Goal: Information Seeking & Learning: Compare options

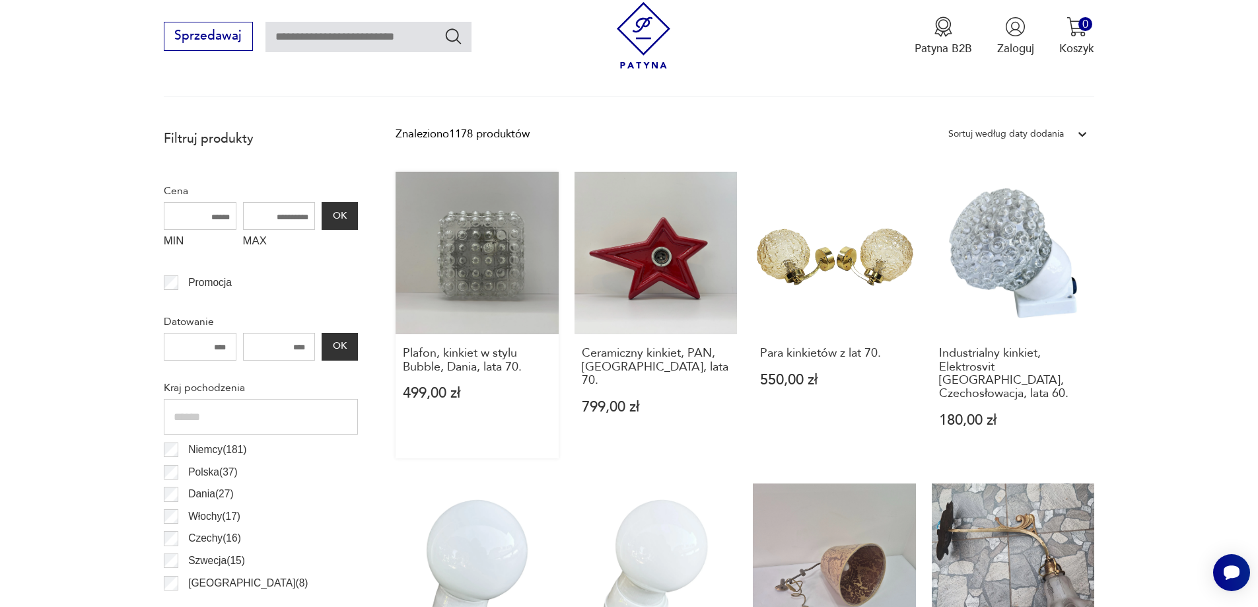
click at [475, 256] on link "Plafon, kinkiet w stylu Bubble, Dania, lata 70. 499,00 zł" at bounding box center [477, 315] width 163 height 287
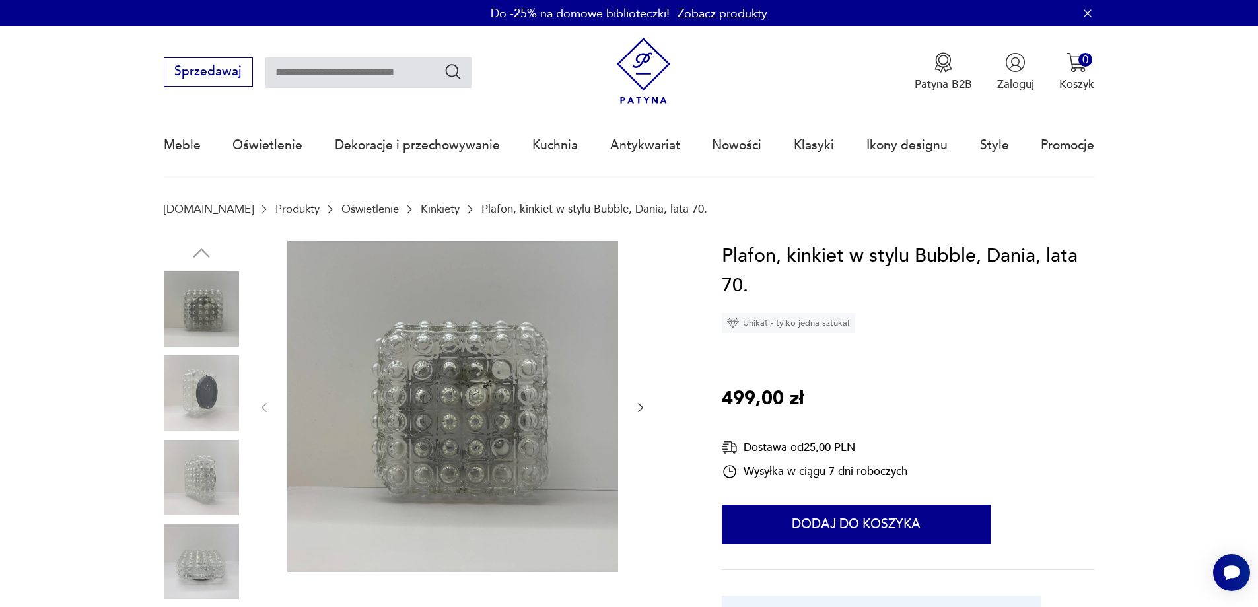
click at [640, 415] on button "button" at bounding box center [640, 407] width 13 height 16
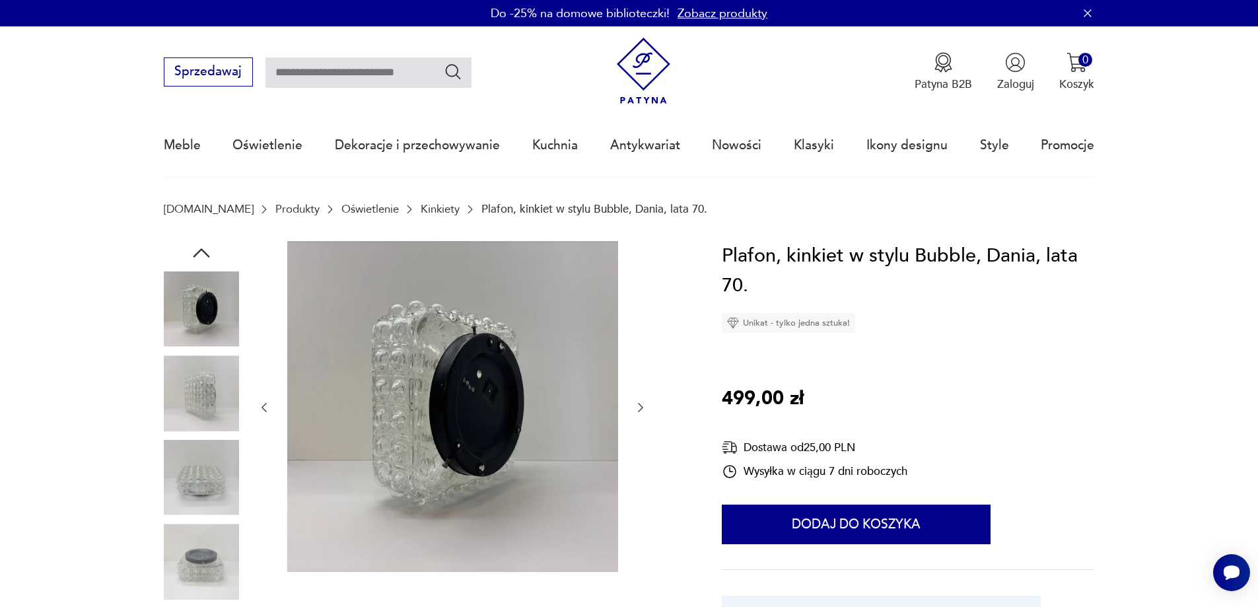
click at [640, 414] on button "button" at bounding box center [640, 407] width 13 height 16
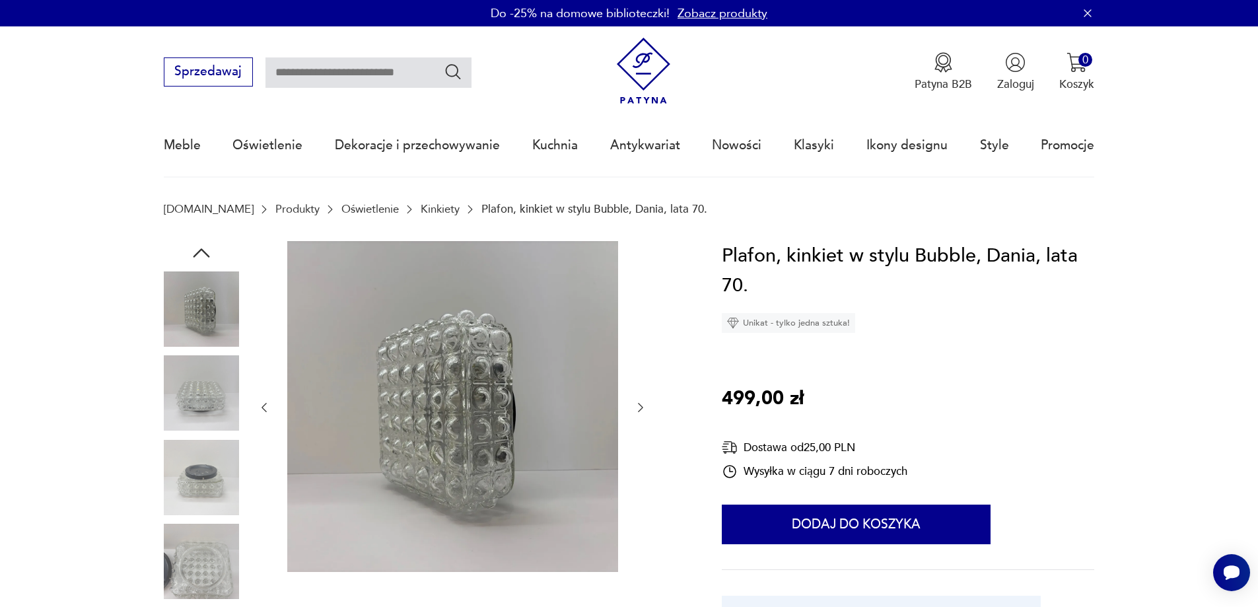
click at [640, 413] on icon "button" at bounding box center [640, 407] width 13 height 13
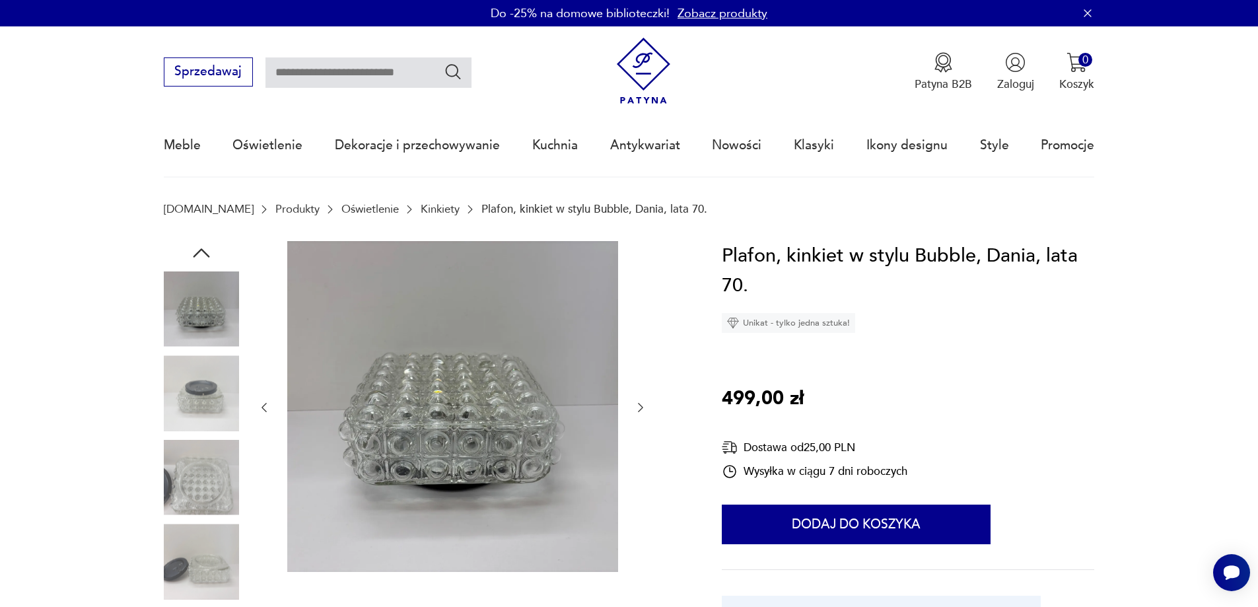
click at [640, 413] on icon "button" at bounding box center [640, 407] width 13 height 13
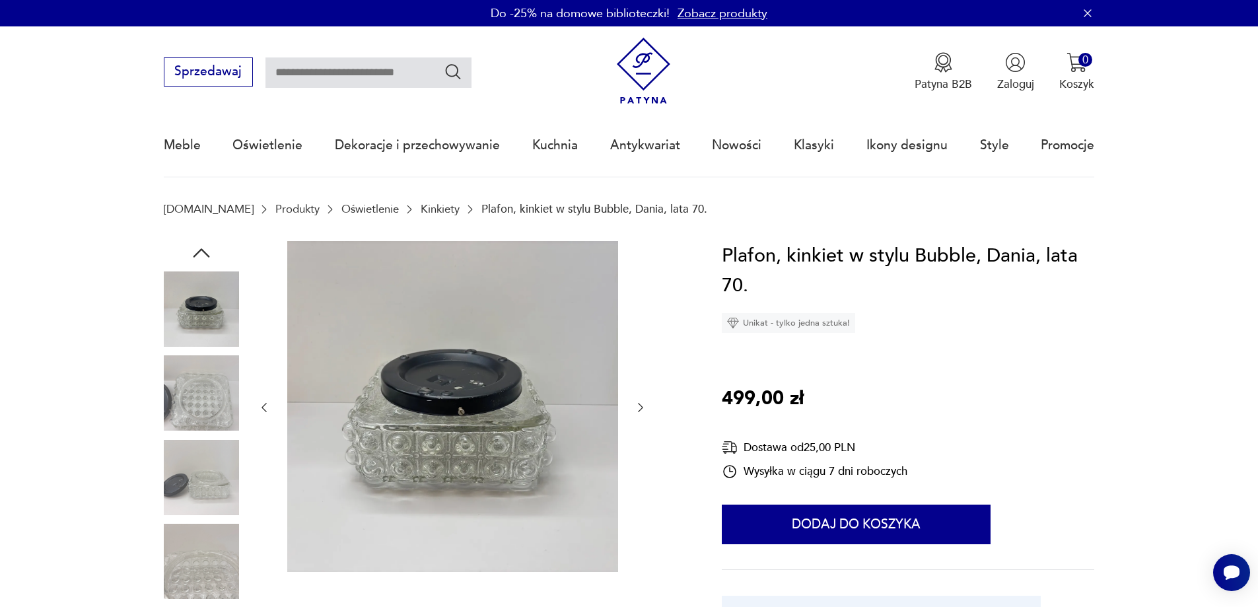
click at [640, 413] on icon "button" at bounding box center [640, 407] width 13 height 13
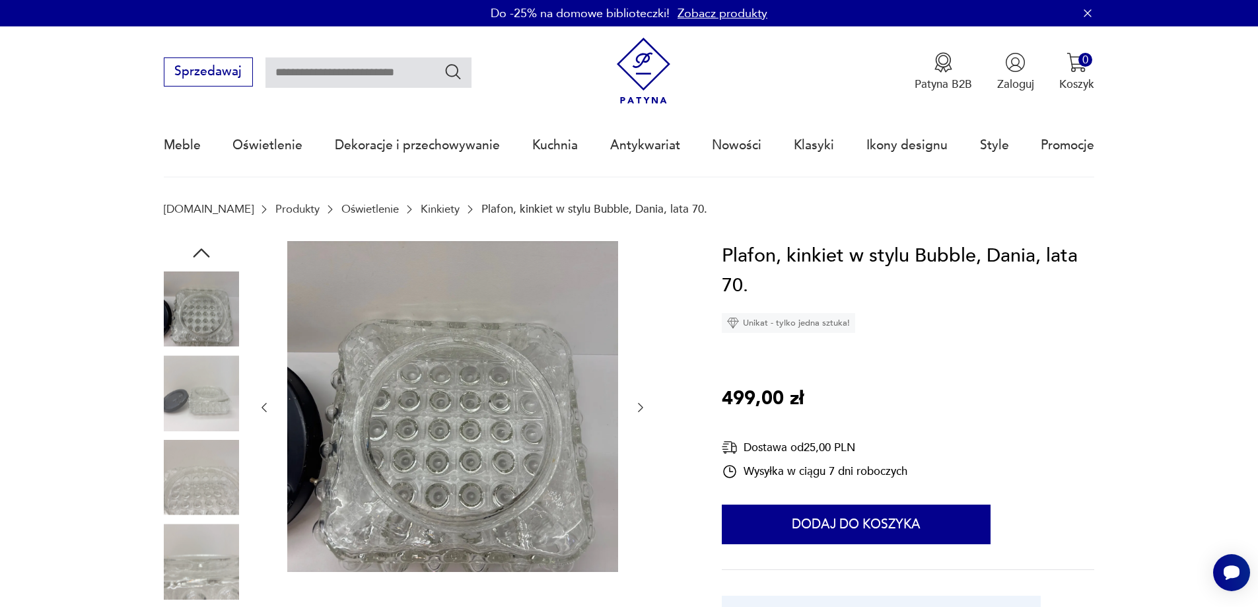
click at [640, 412] on icon "button" at bounding box center [640, 407] width 13 height 13
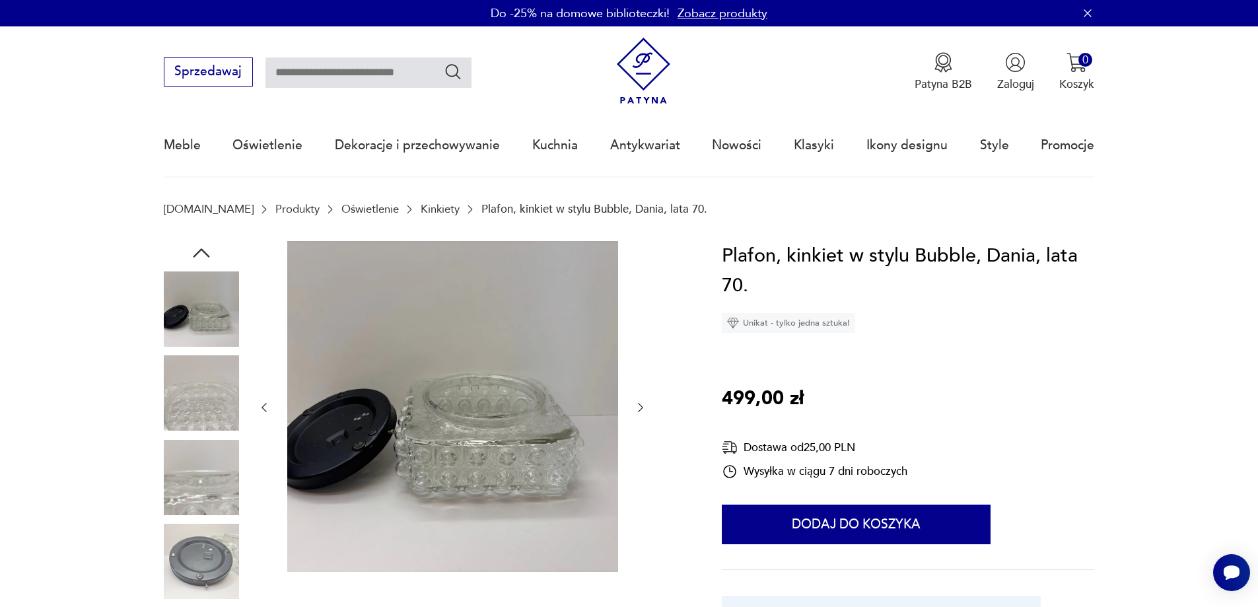
click at [640, 412] on icon "button" at bounding box center [640, 407] width 13 height 13
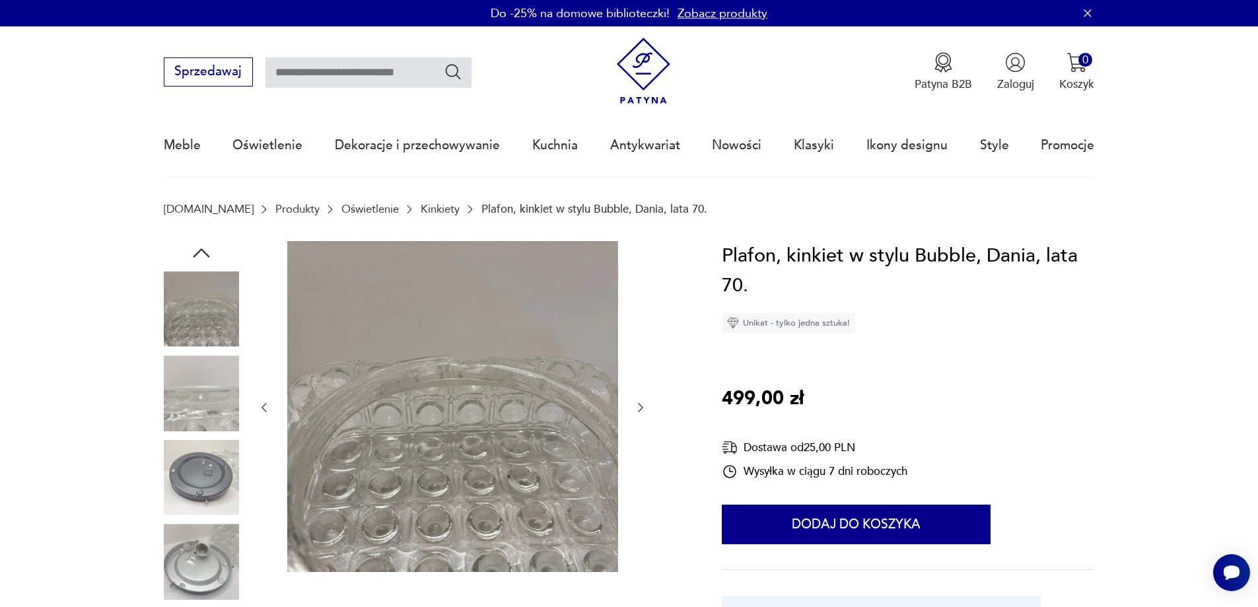
click at [640, 412] on icon "button" at bounding box center [640, 407] width 13 height 13
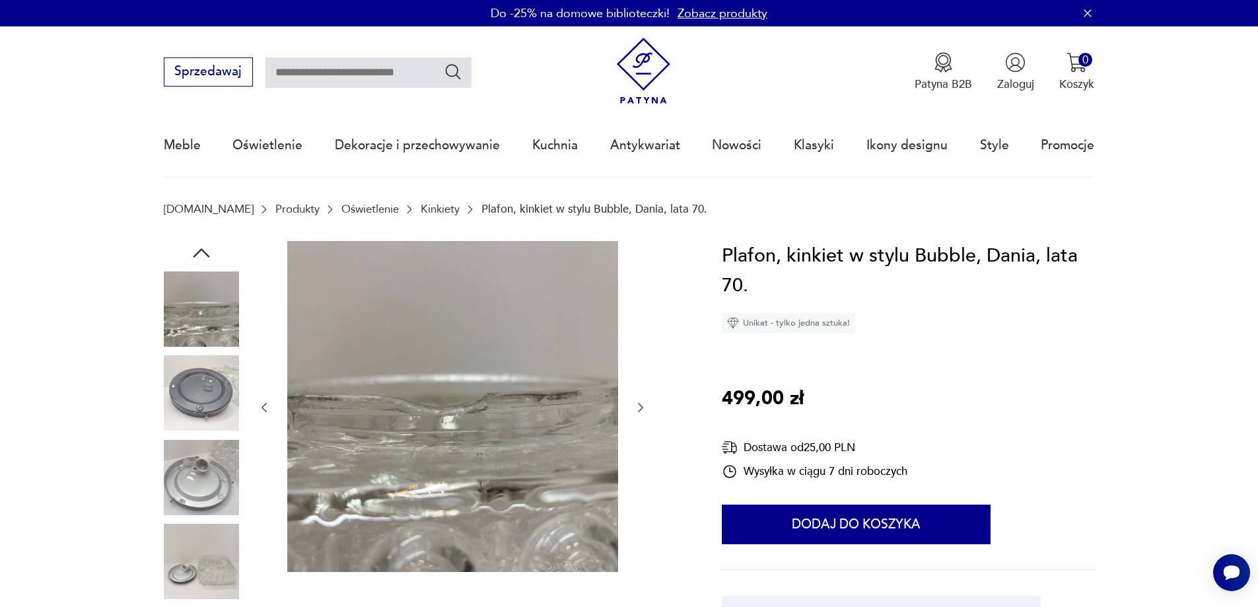
click at [639, 411] on icon "button" at bounding box center [640, 407] width 13 height 13
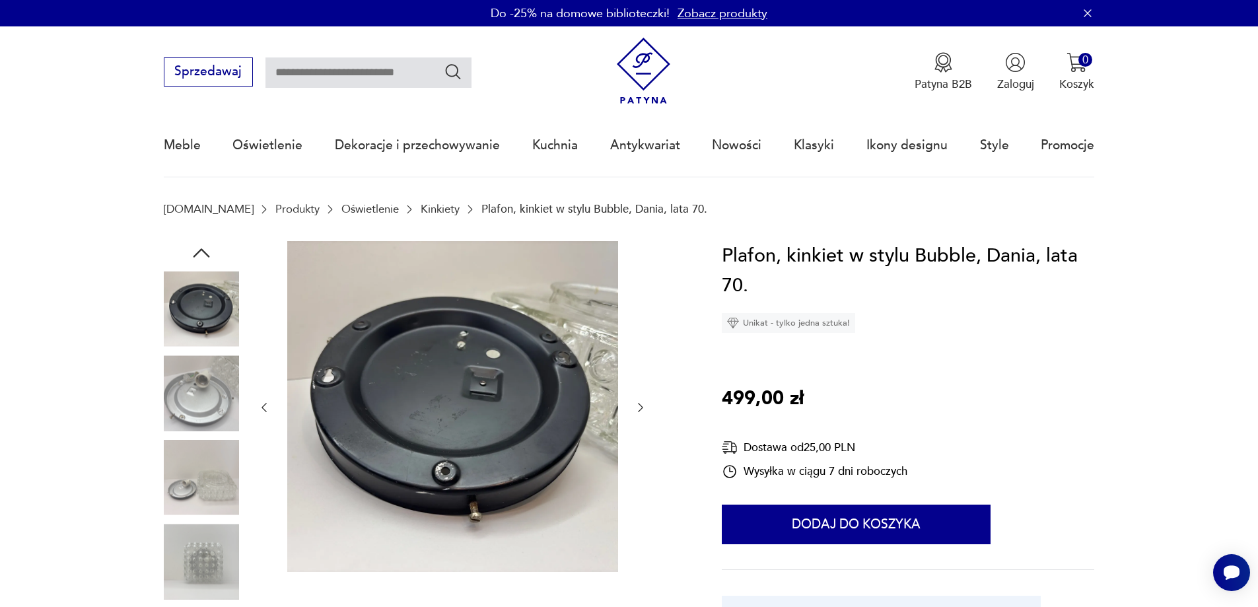
click at [639, 411] on icon "button" at bounding box center [640, 407] width 5 height 9
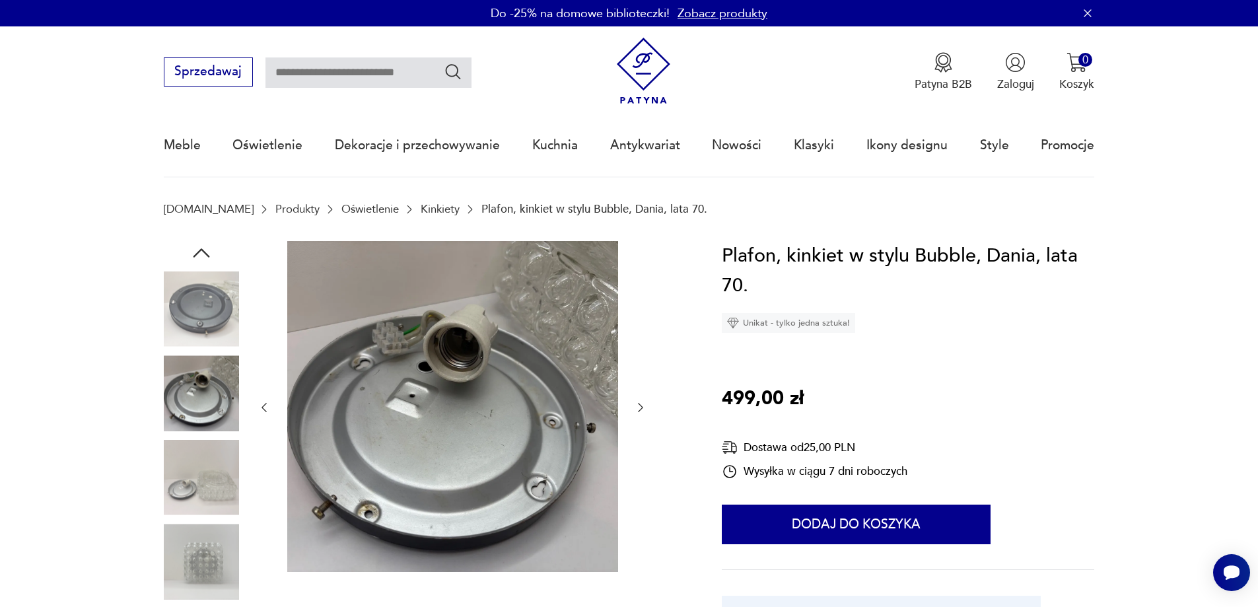
click at [639, 411] on icon "button" at bounding box center [640, 407] width 5 height 9
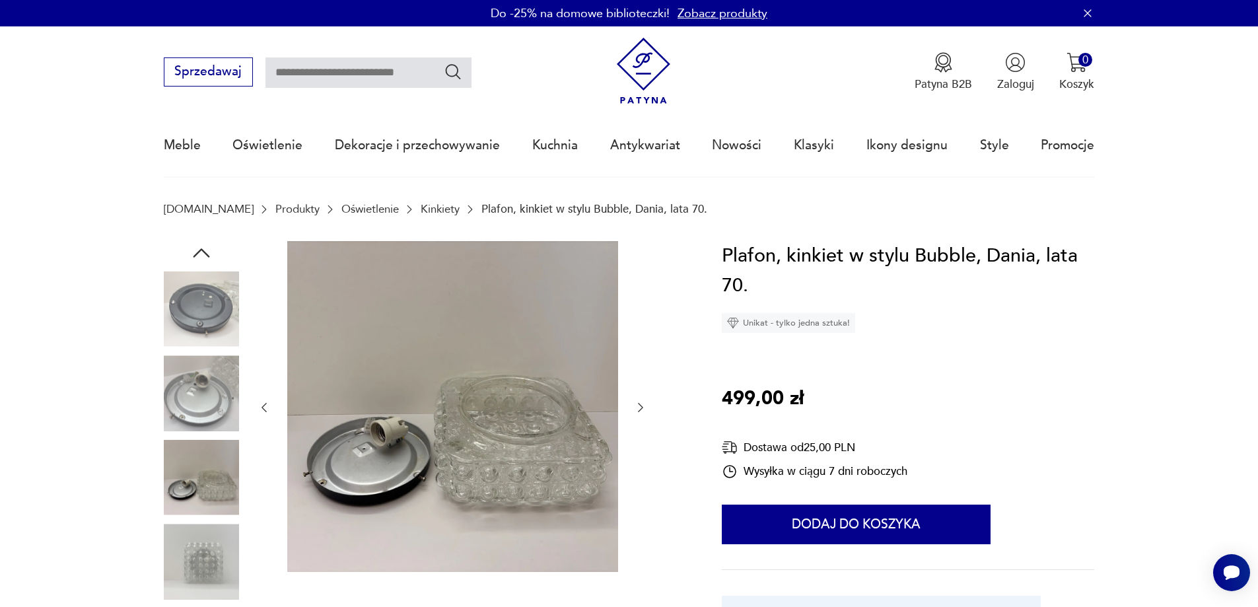
click at [639, 411] on icon "button" at bounding box center [640, 407] width 5 height 9
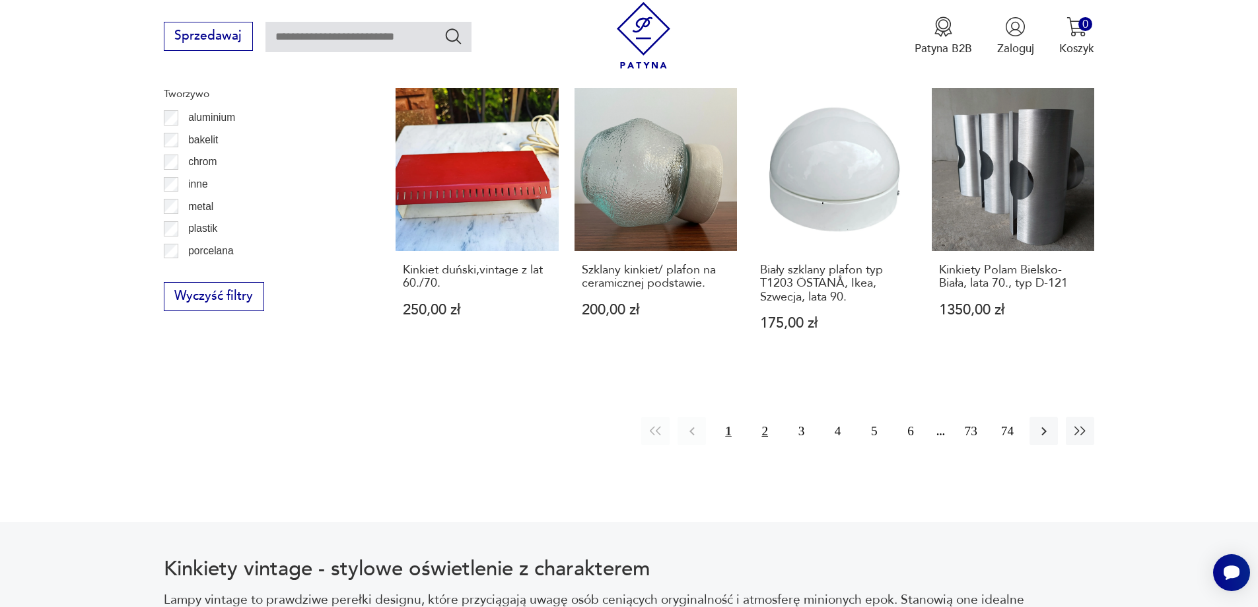
click at [764, 417] on button "2" at bounding box center [765, 431] width 28 height 28
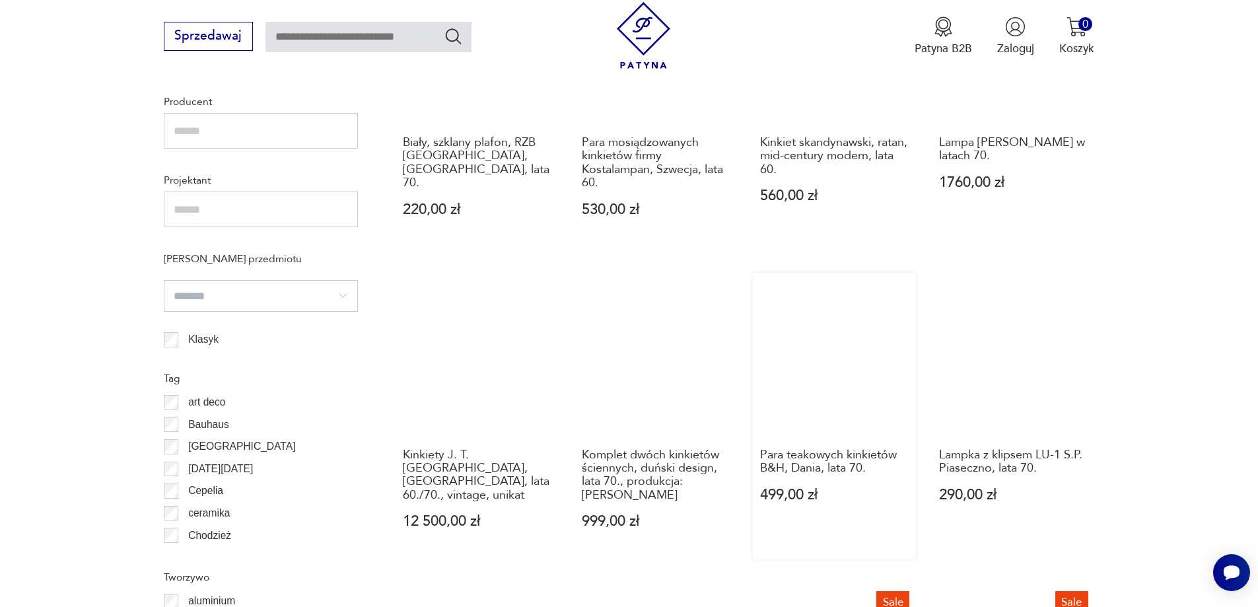
scroll to position [992, 0]
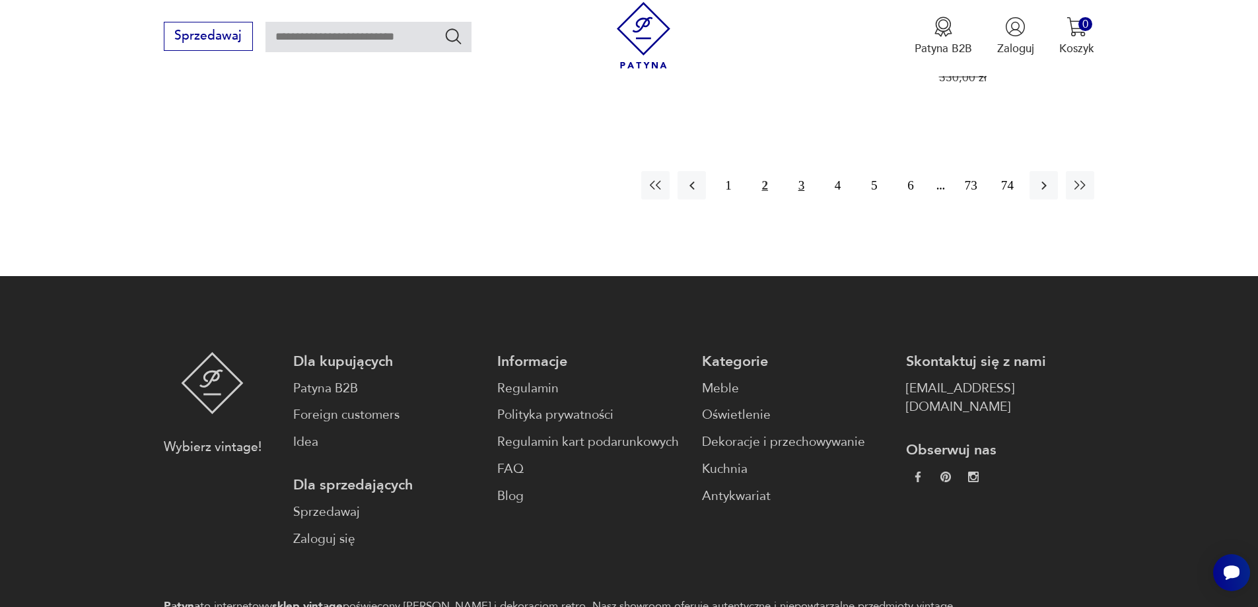
click at [802, 171] on button "3" at bounding box center [801, 185] width 28 height 28
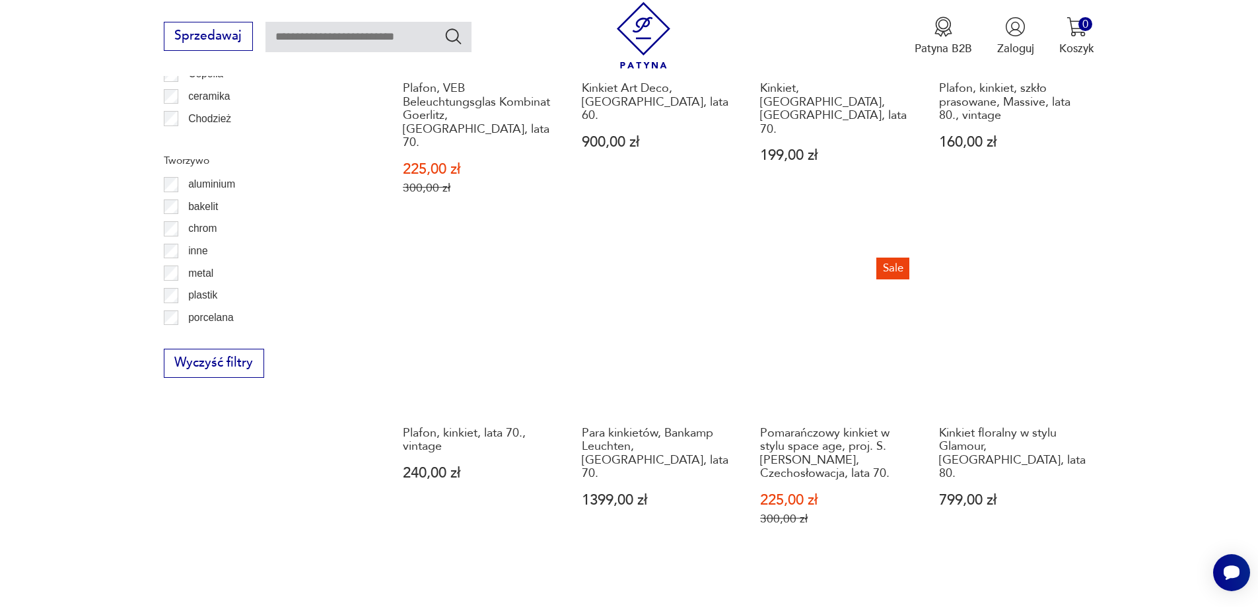
scroll to position [1437, 0]
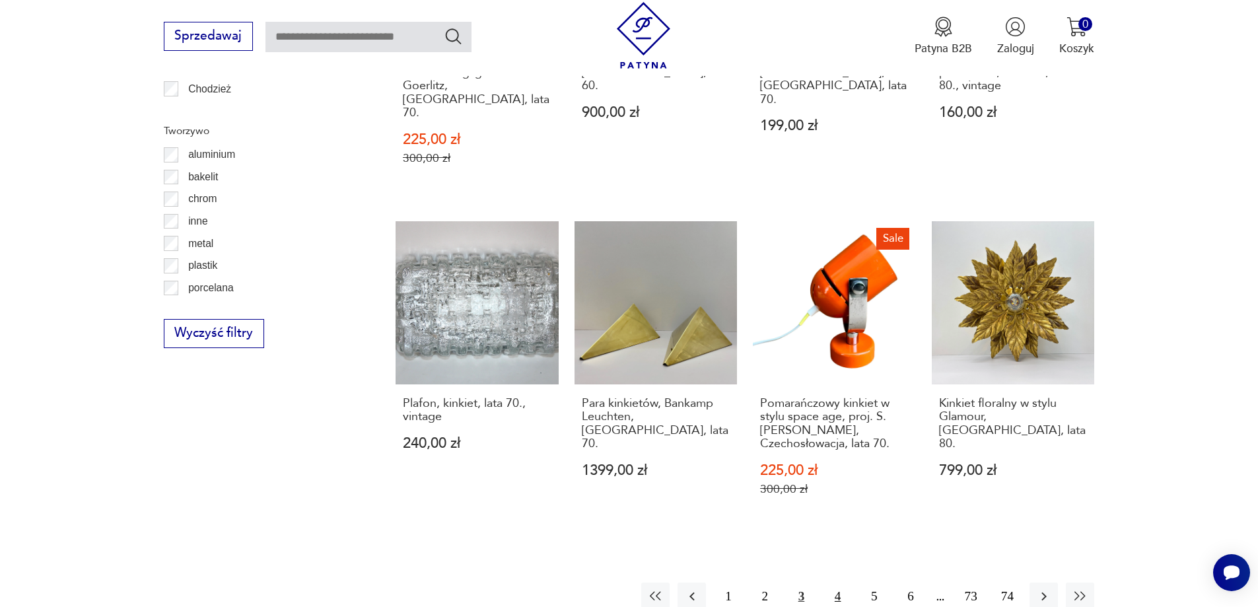
click at [841, 582] on button "4" at bounding box center [837, 596] width 28 height 28
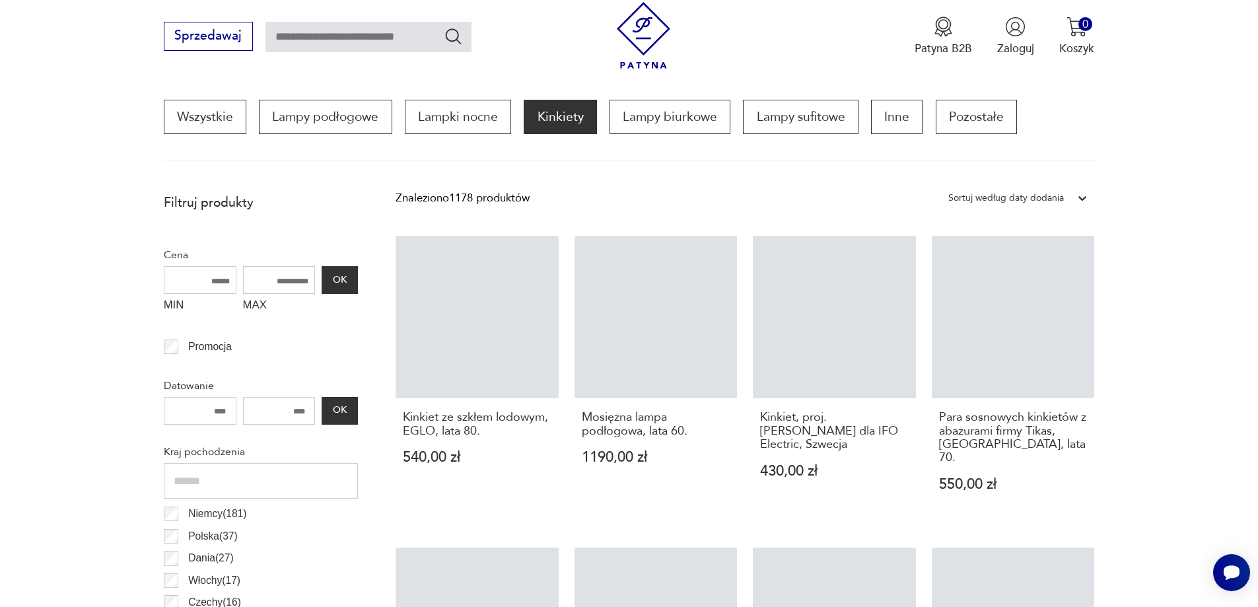
scroll to position [392, 0]
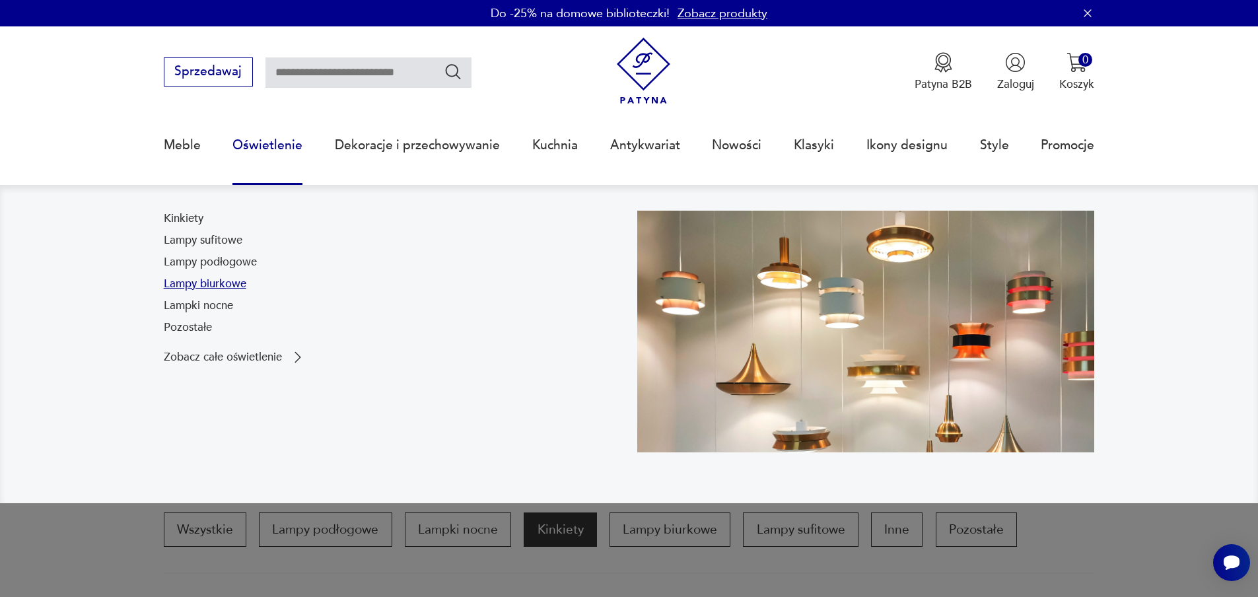
click at [217, 285] on link "Lampy biurkowe" at bounding box center [205, 284] width 83 height 16
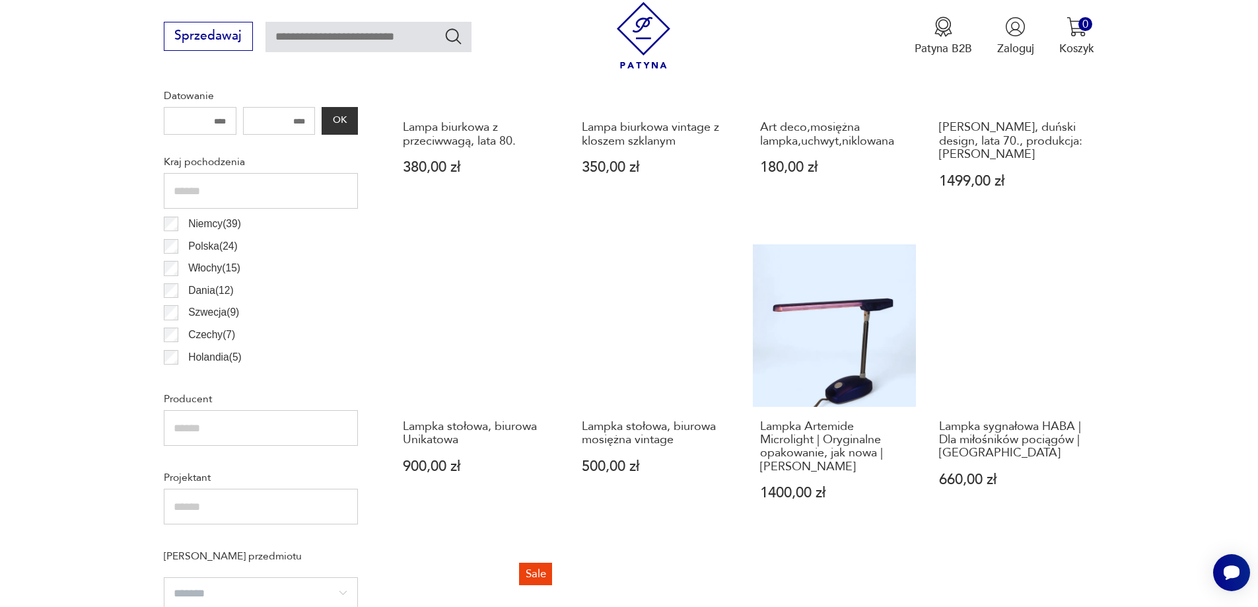
scroll to position [695, 0]
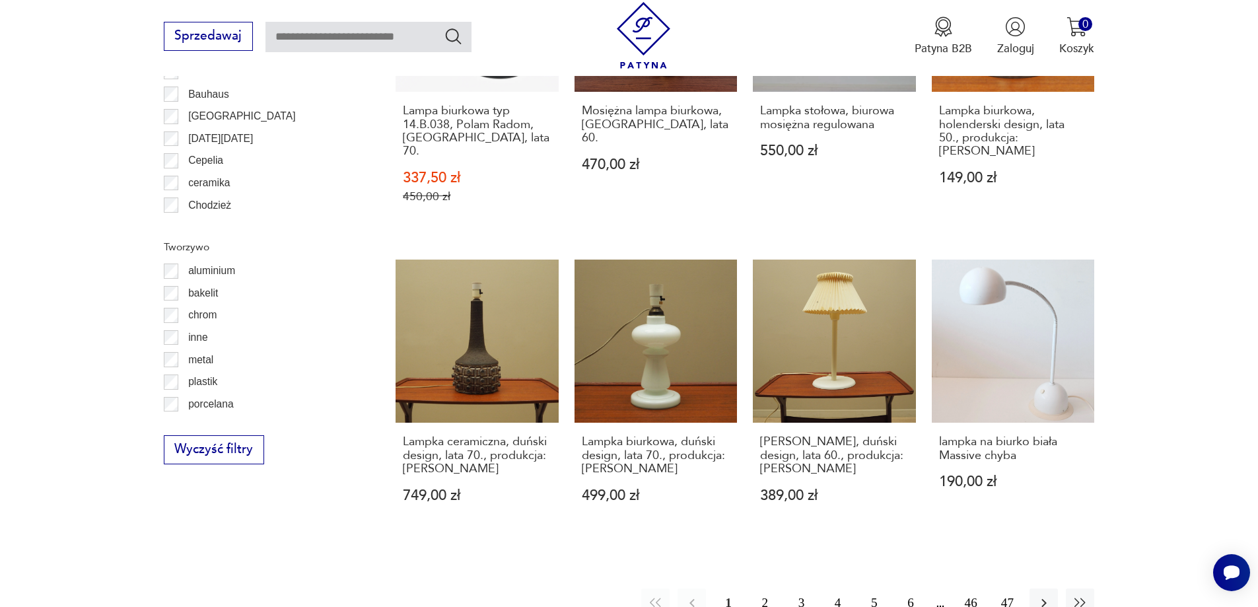
click at [761, 588] on button "2" at bounding box center [765, 602] width 28 height 28
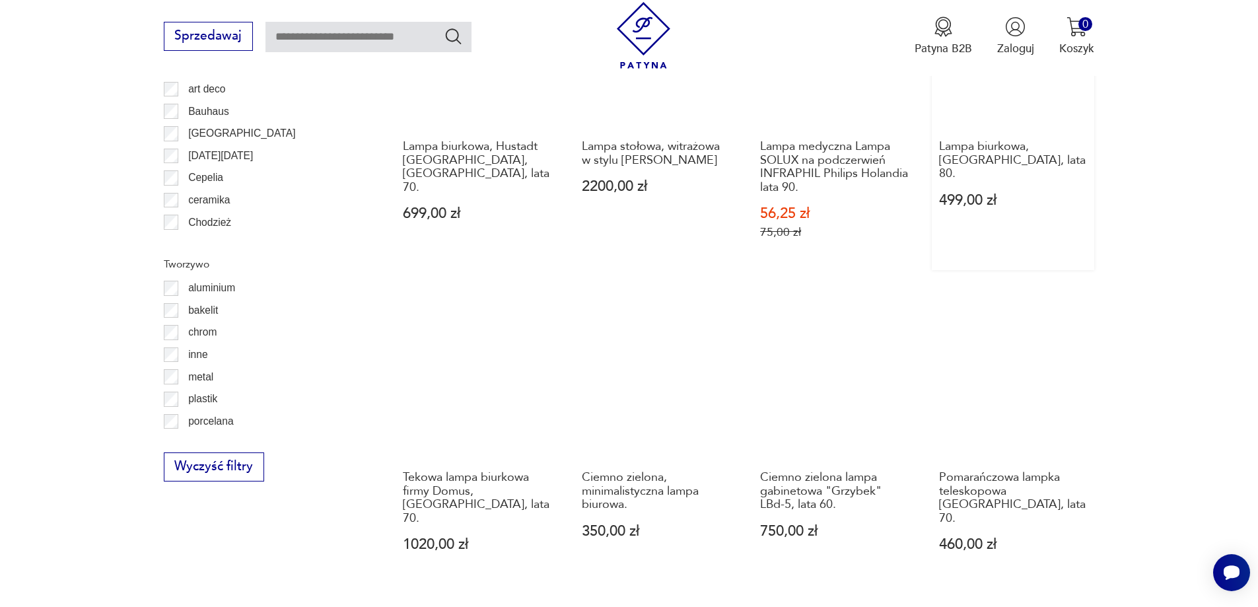
scroll to position [1406, 0]
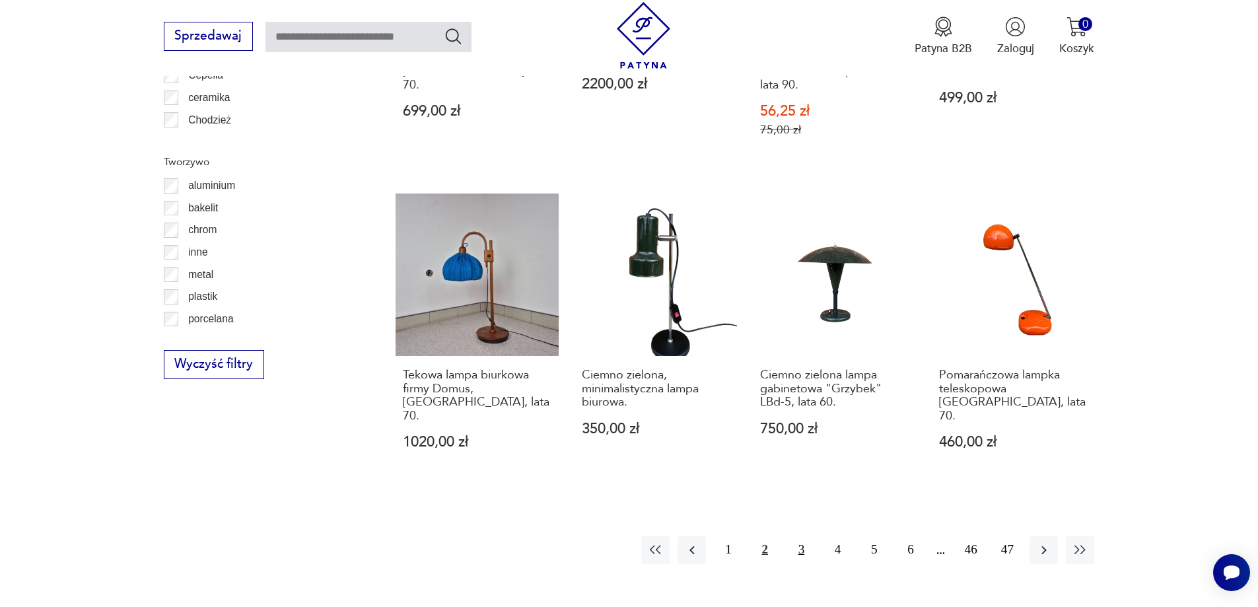
click at [793, 535] on button "3" at bounding box center [801, 549] width 28 height 28
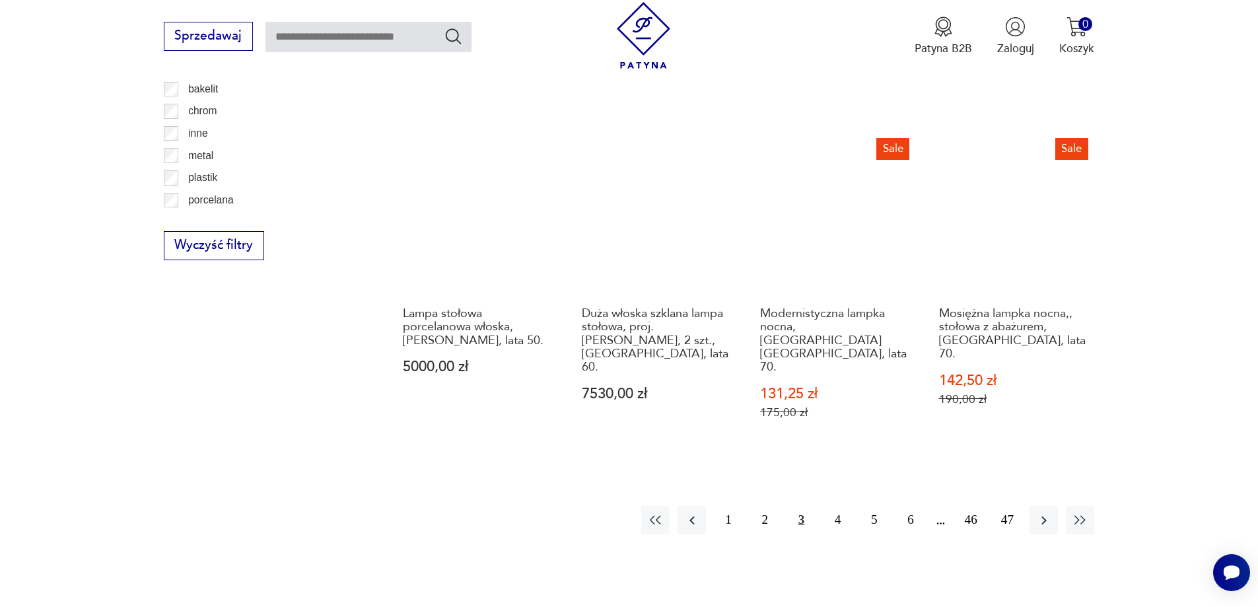
scroll to position [1526, 0]
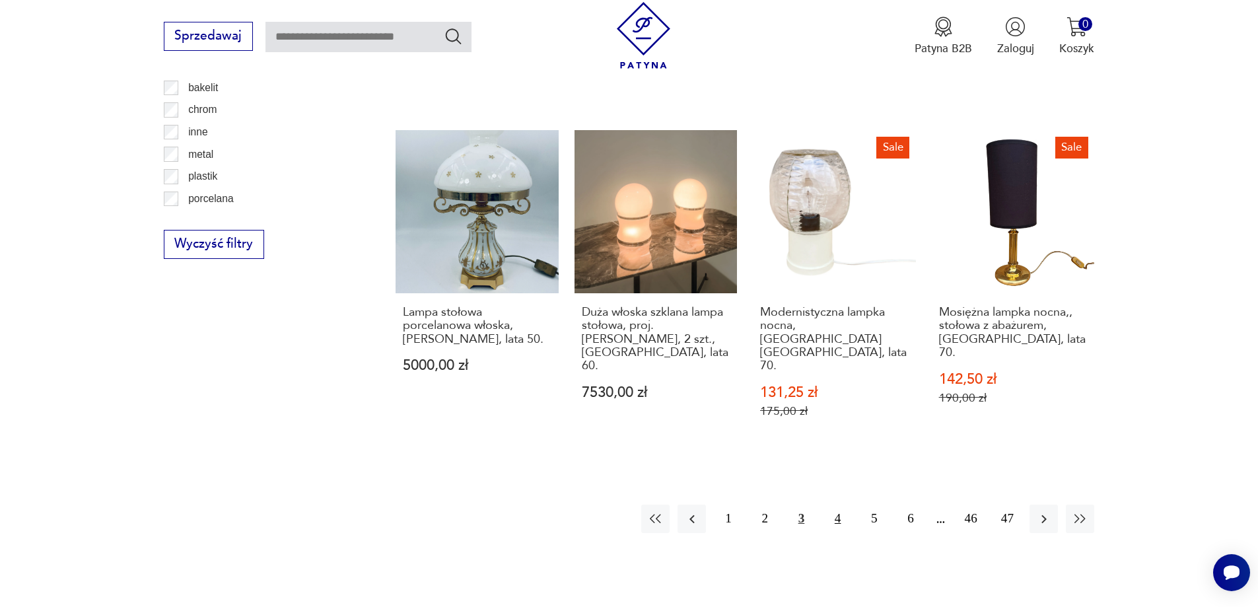
click at [839, 504] on button "4" at bounding box center [837, 518] width 28 height 28
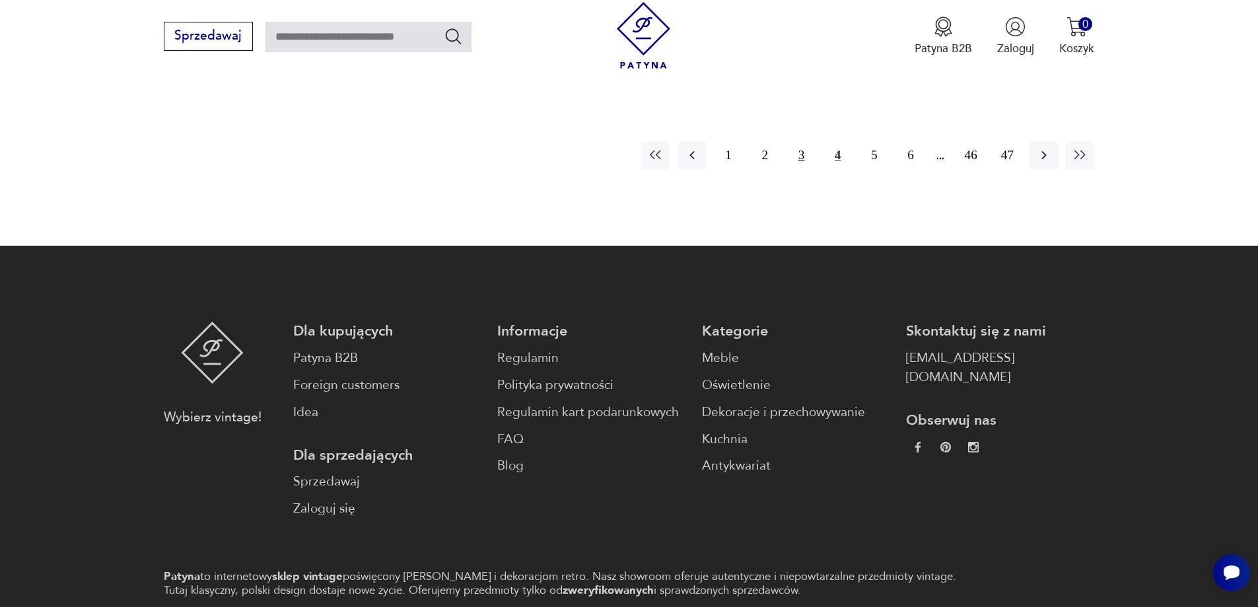
scroll to position [1828, 0]
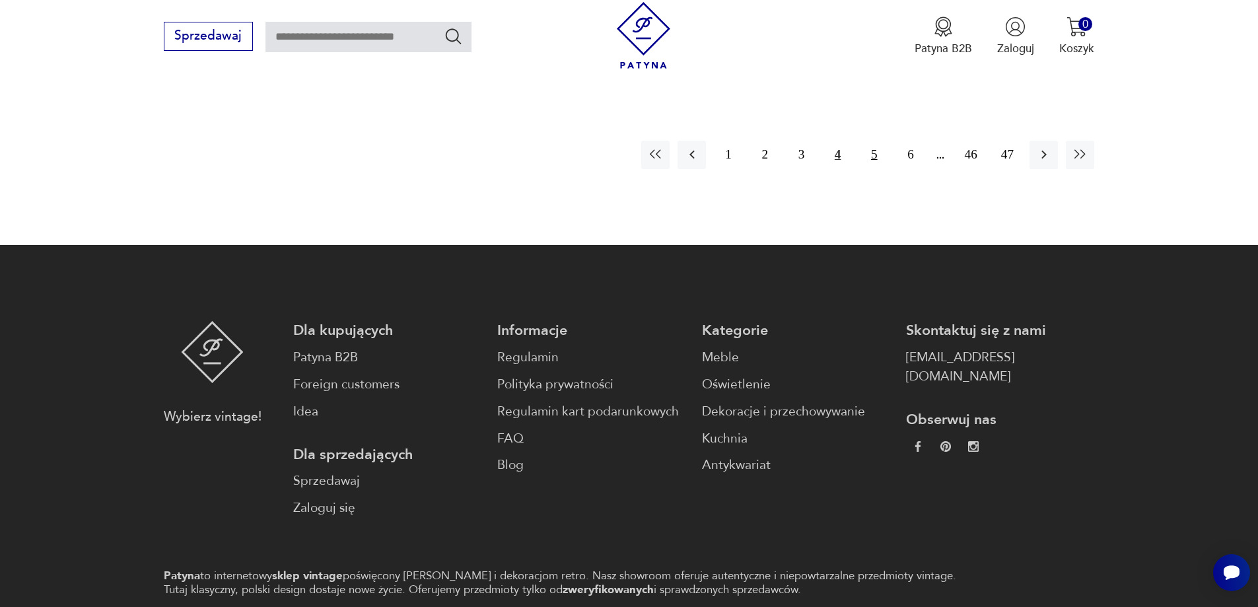
click at [875, 141] on button "5" at bounding box center [874, 155] width 28 height 28
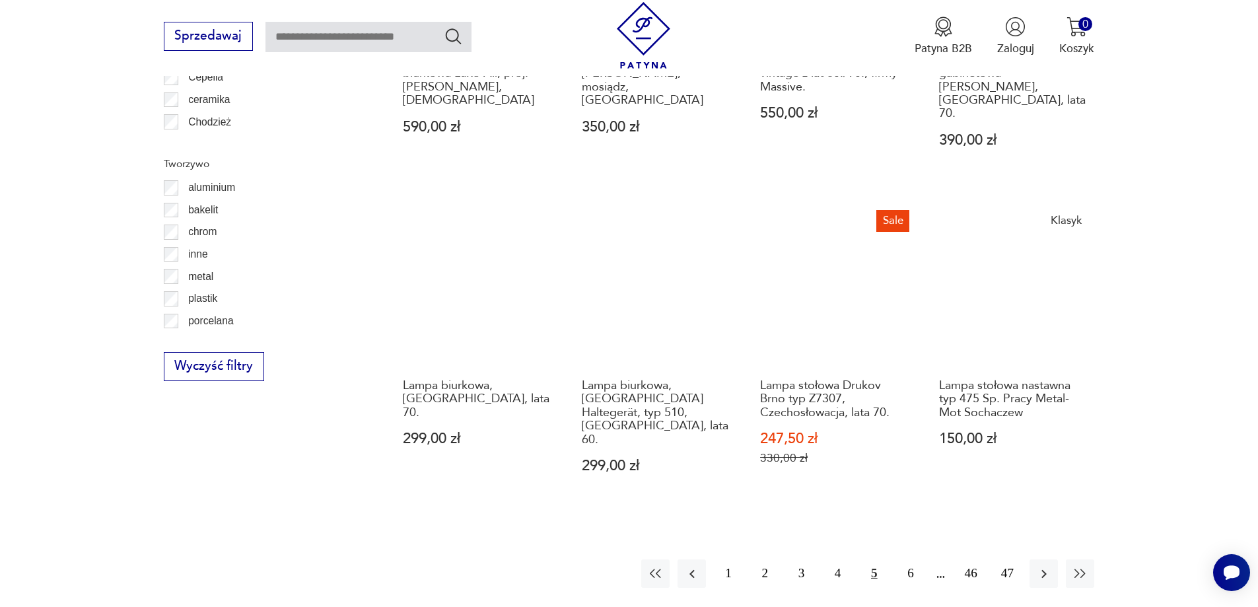
scroll to position [1404, 0]
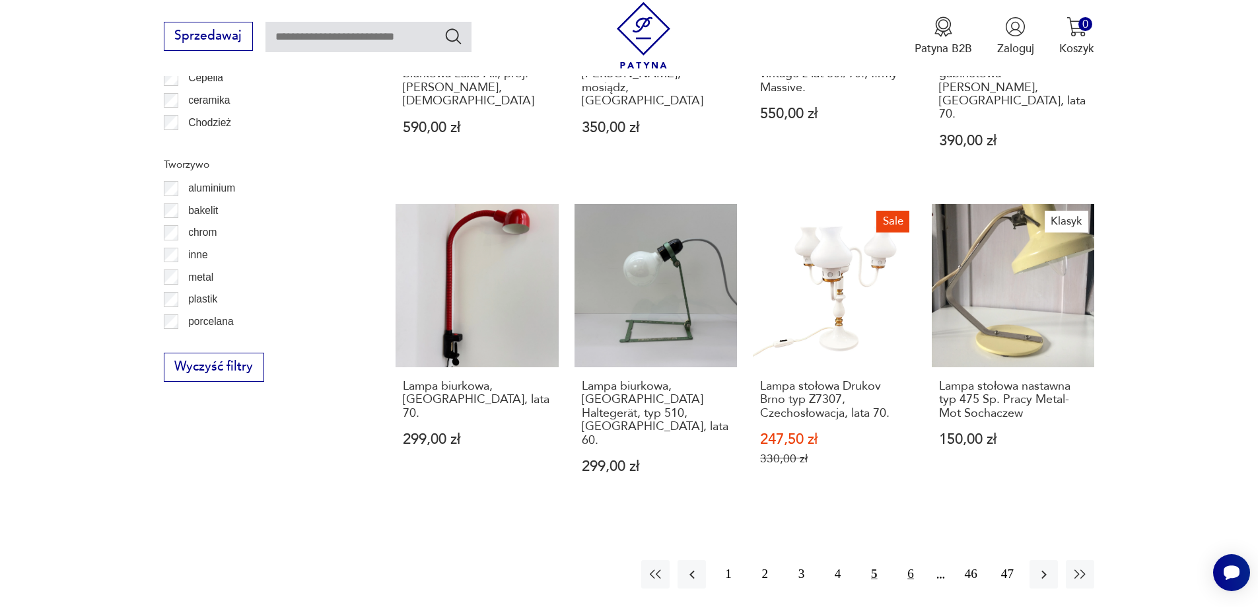
click at [913, 560] on button "6" at bounding box center [910, 574] width 28 height 28
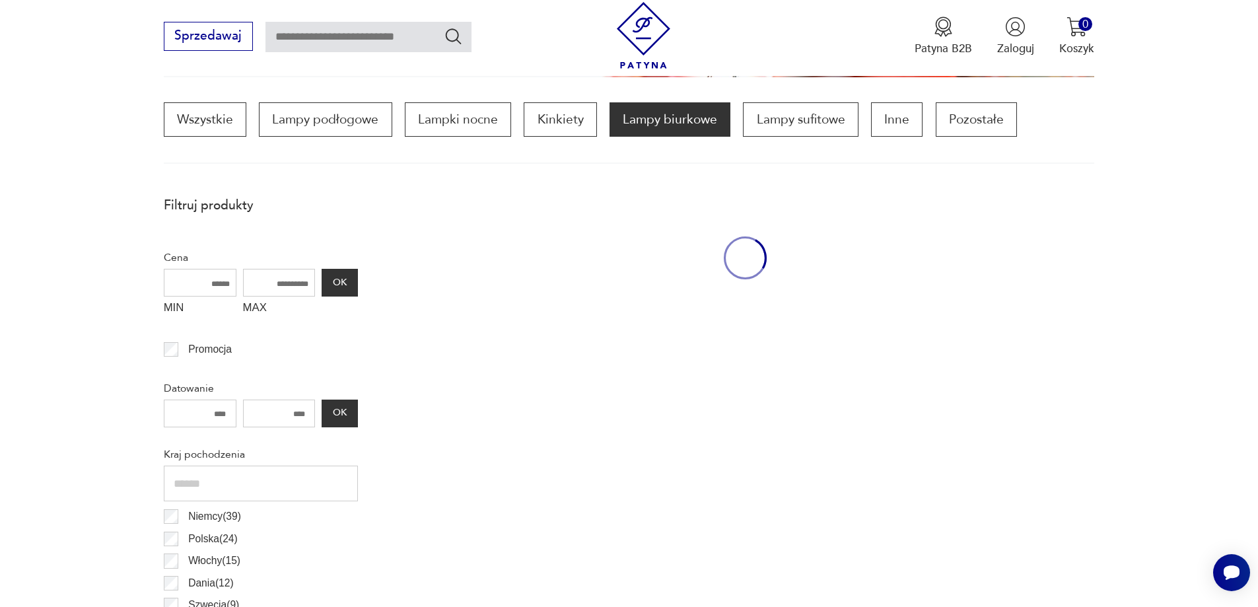
scroll to position [392, 0]
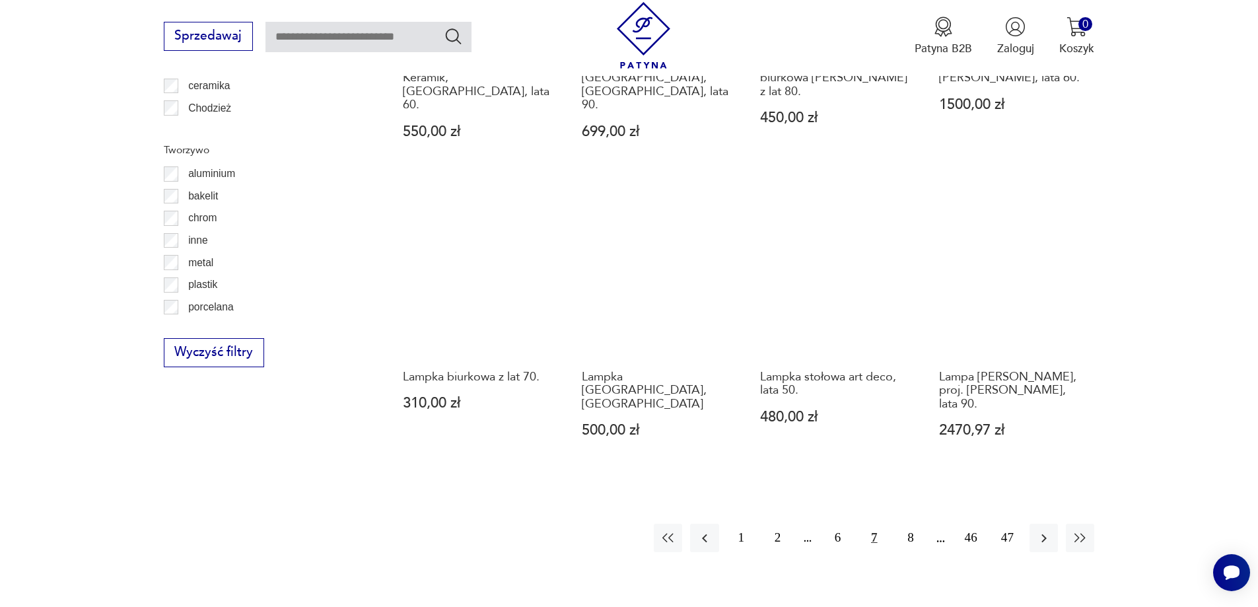
scroll to position [1418, 0]
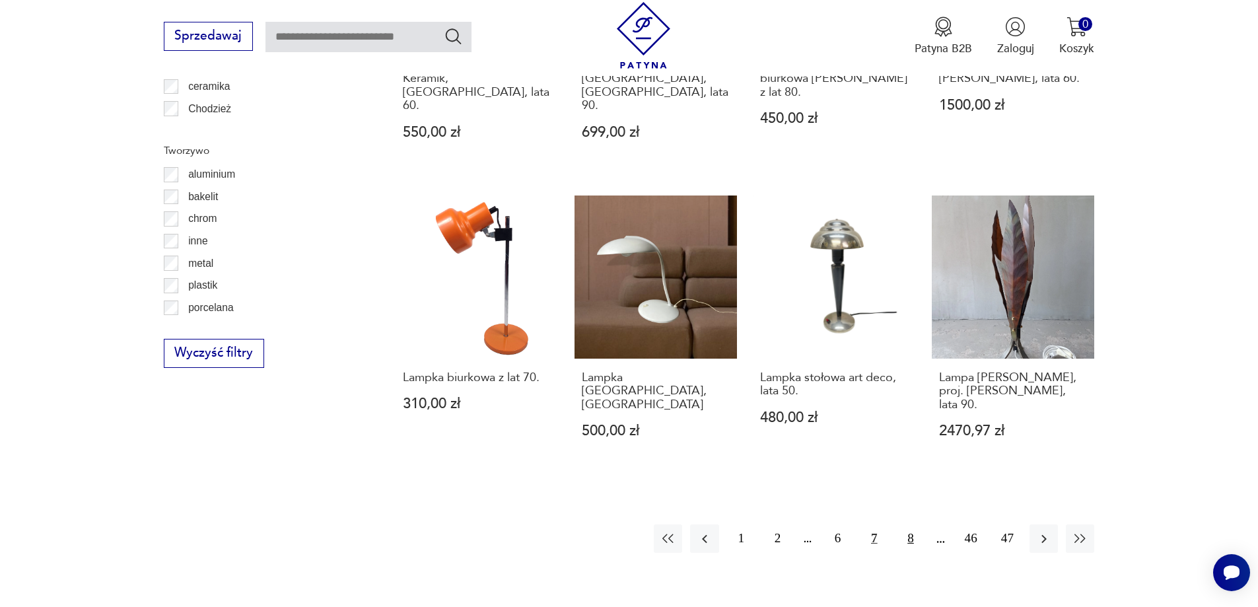
click at [907, 524] on button "8" at bounding box center [910, 538] width 28 height 28
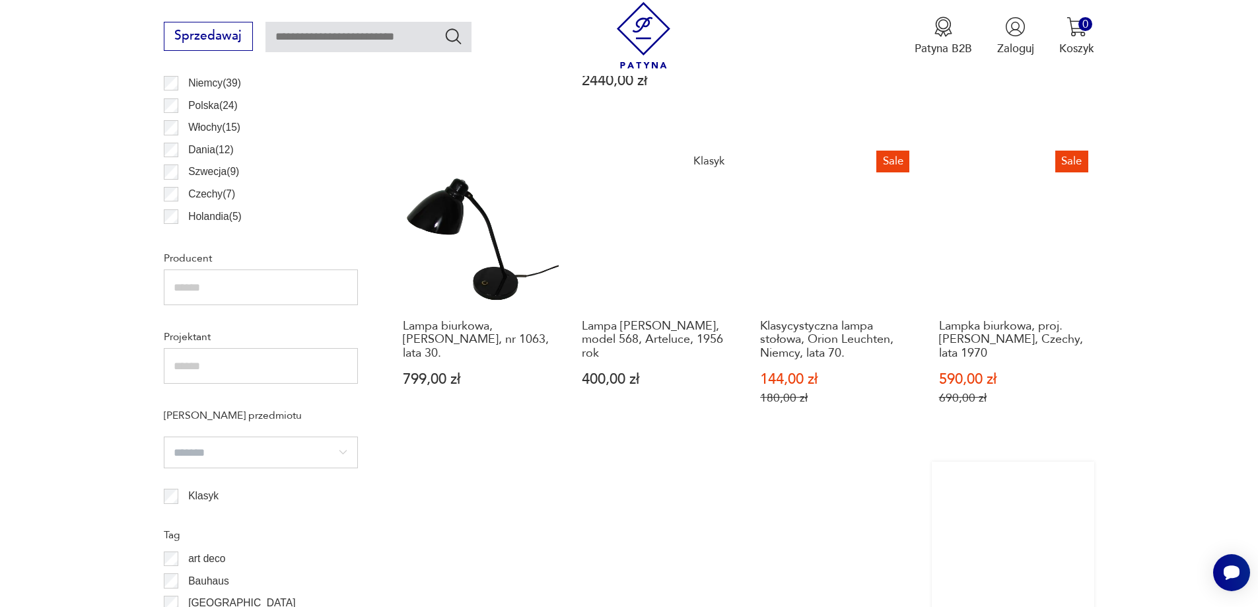
scroll to position [898, 0]
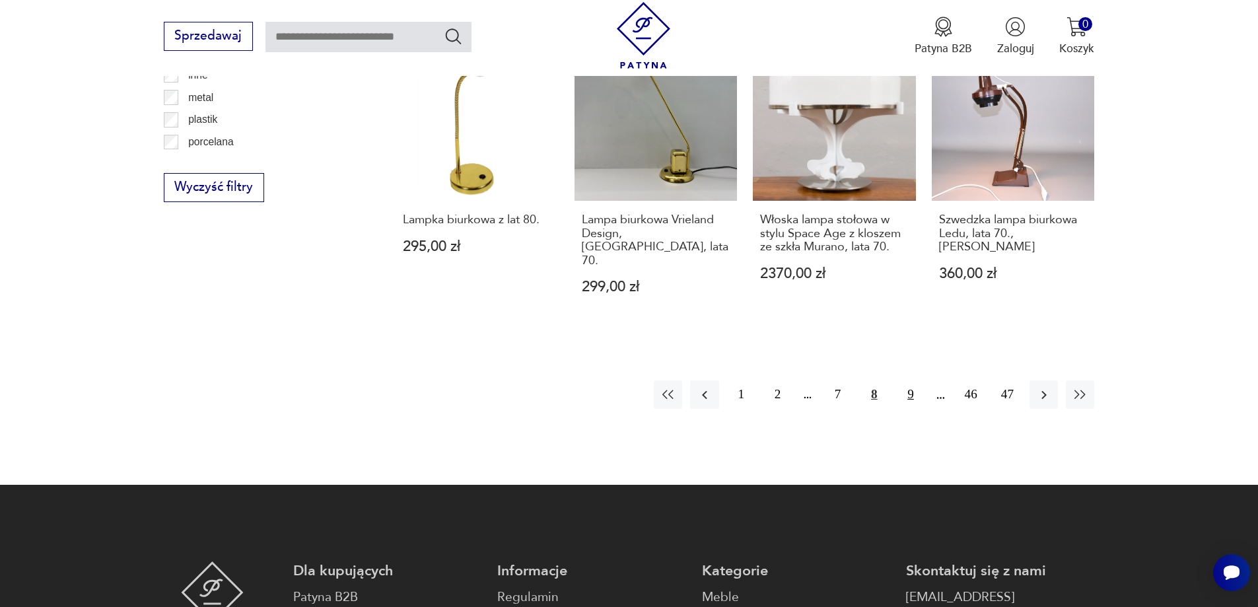
click at [907, 380] on button "9" at bounding box center [910, 394] width 28 height 28
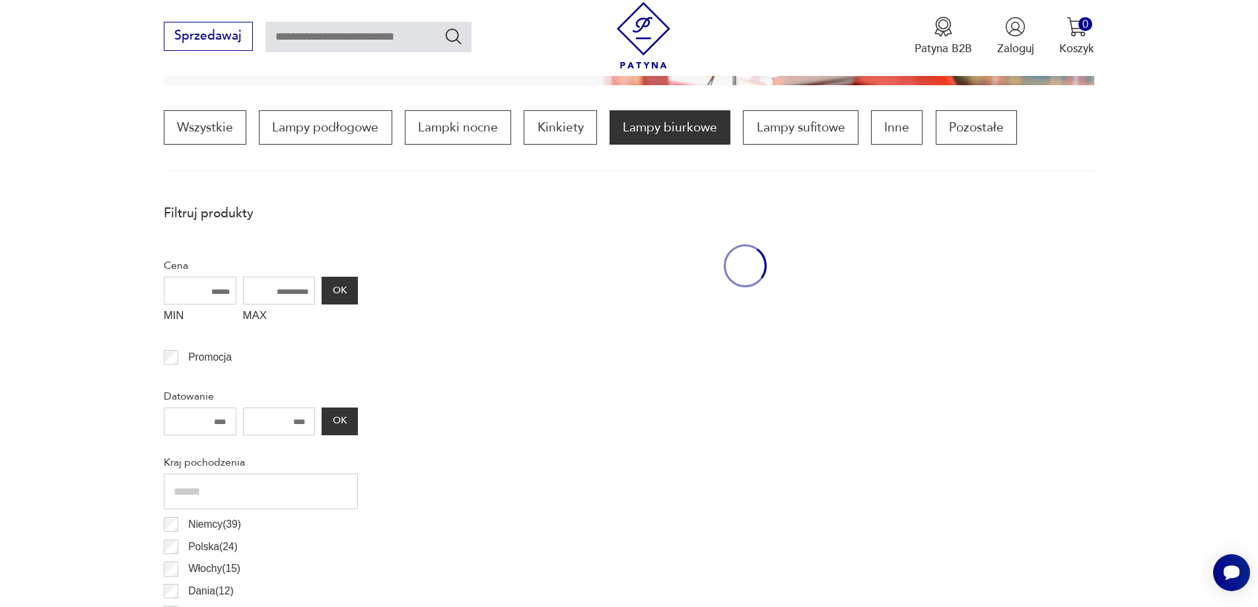
scroll to position [392, 0]
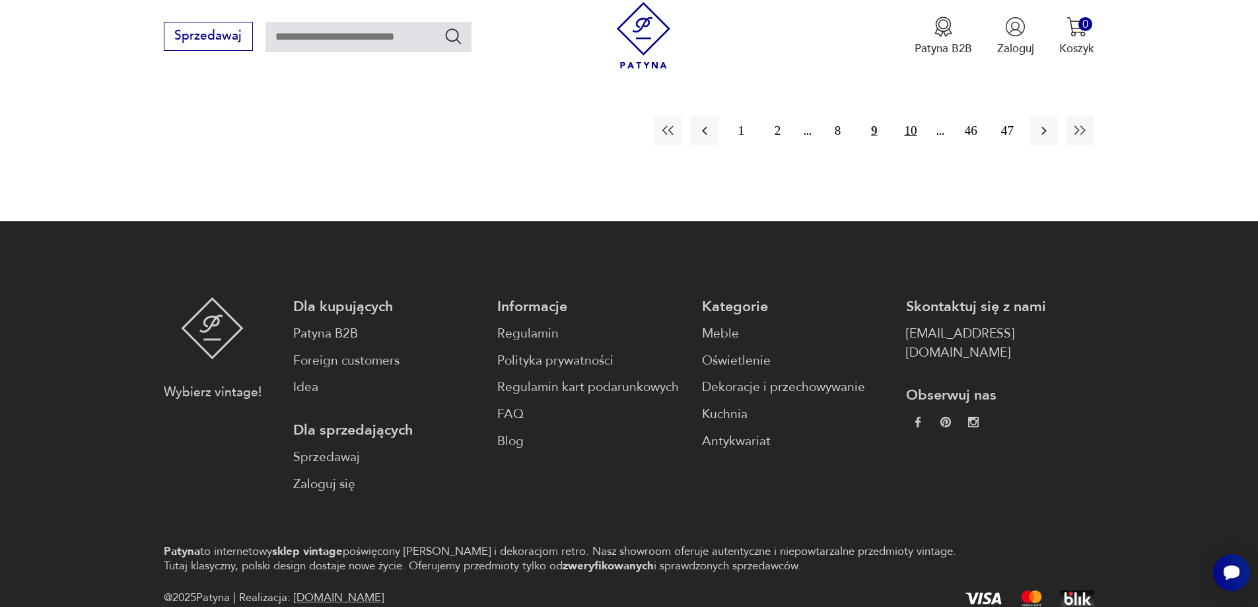
click at [911, 116] on button "10" at bounding box center [910, 130] width 28 height 28
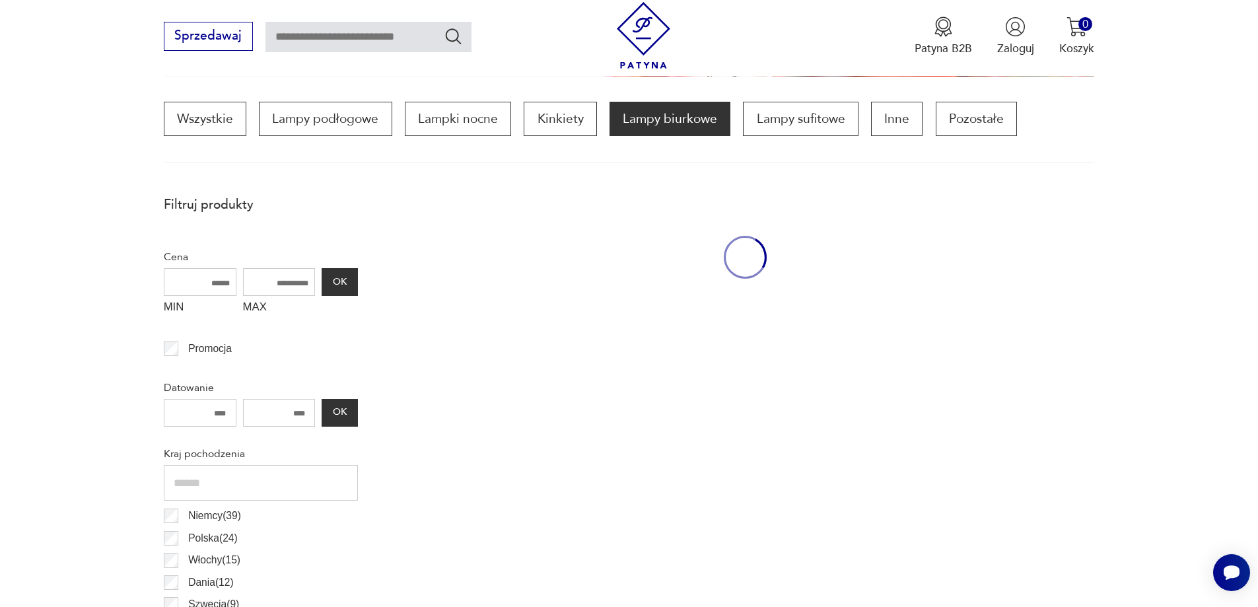
scroll to position [392, 0]
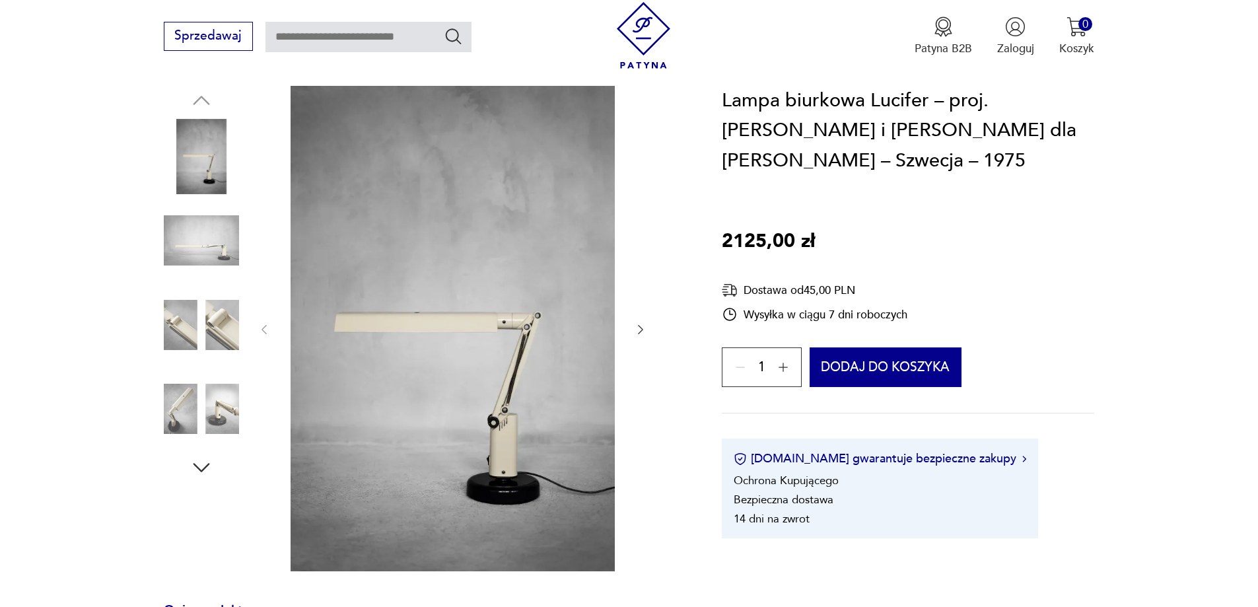
click at [640, 326] on icon "button" at bounding box center [640, 329] width 13 height 13
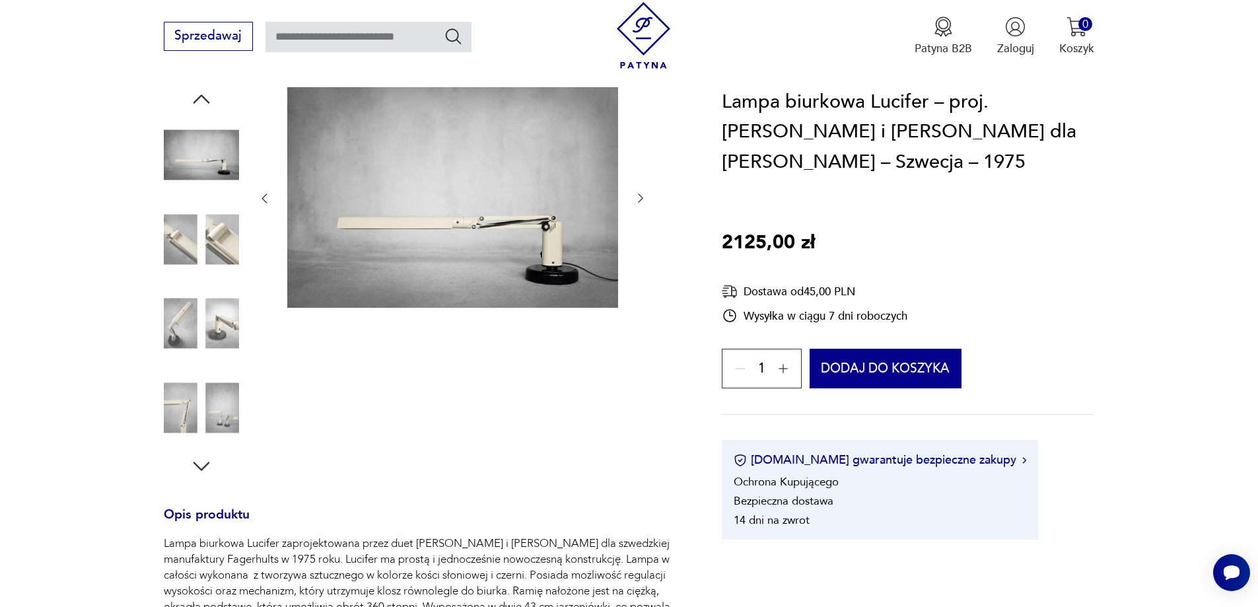
click at [640, 189] on div at bounding box center [453, 198] width 390 height 223
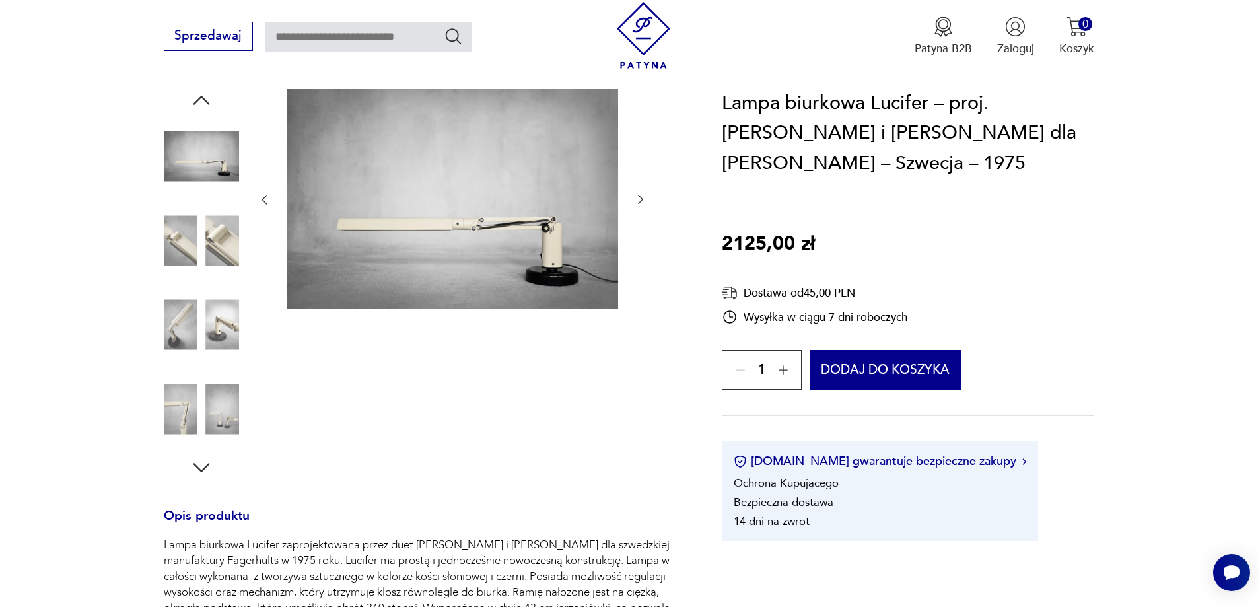
click at [639, 194] on icon "button" at bounding box center [640, 199] width 13 height 13
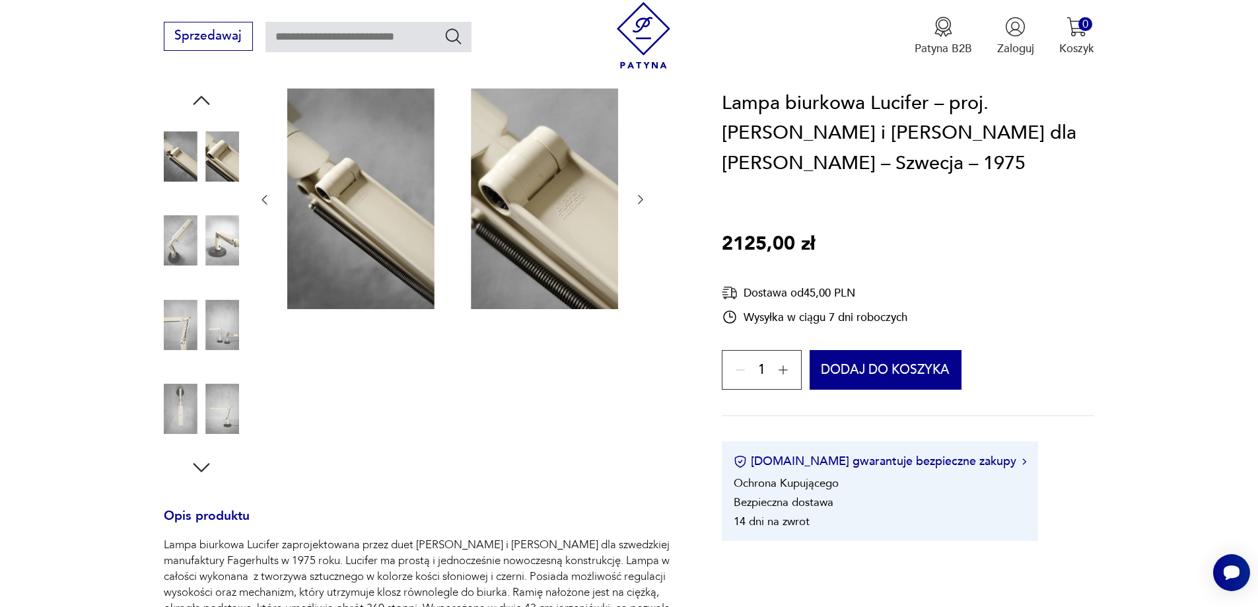
click at [639, 194] on icon "button" at bounding box center [640, 199] width 13 height 13
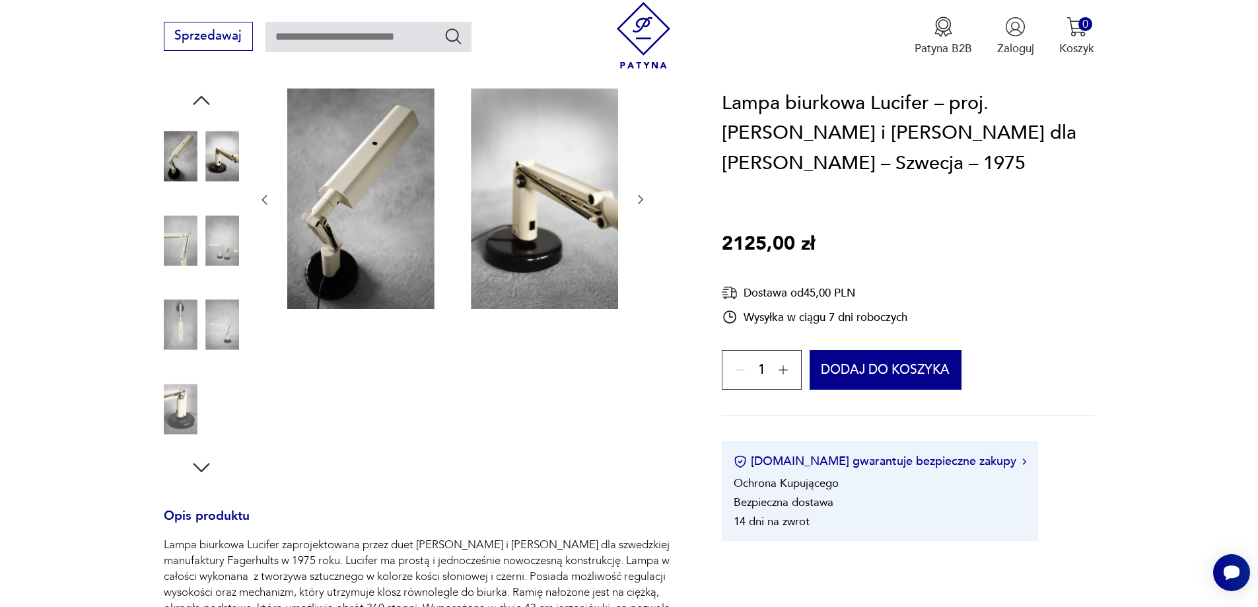
click at [639, 194] on icon "button" at bounding box center [640, 199] width 13 height 13
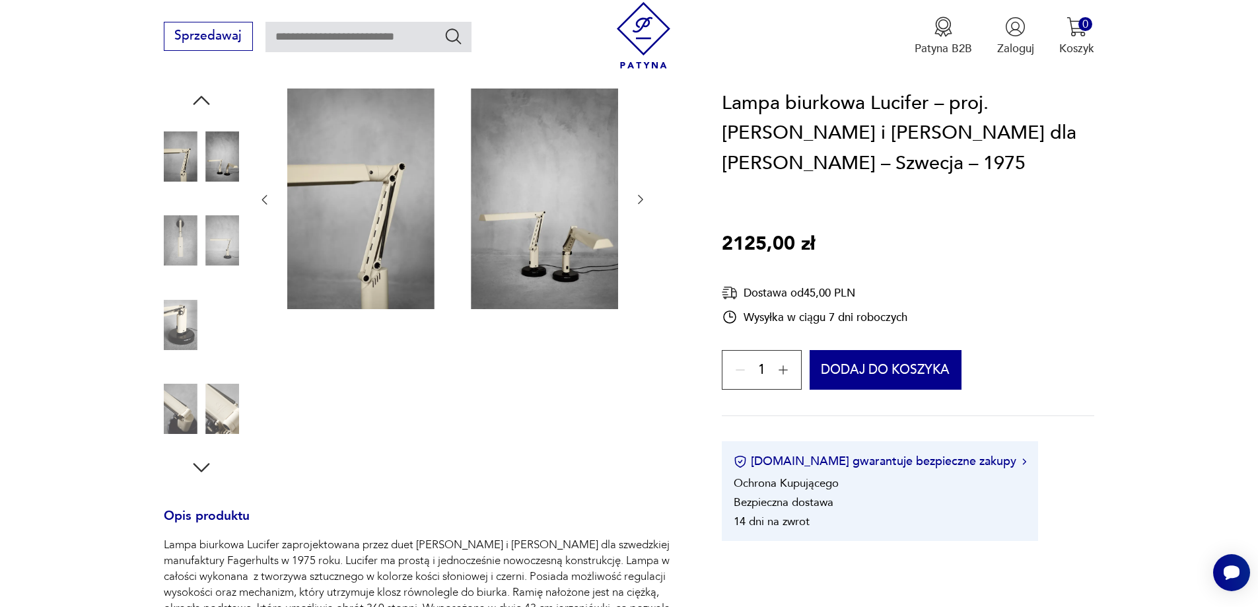
click at [639, 194] on icon "button" at bounding box center [640, 199] width 13 height 13
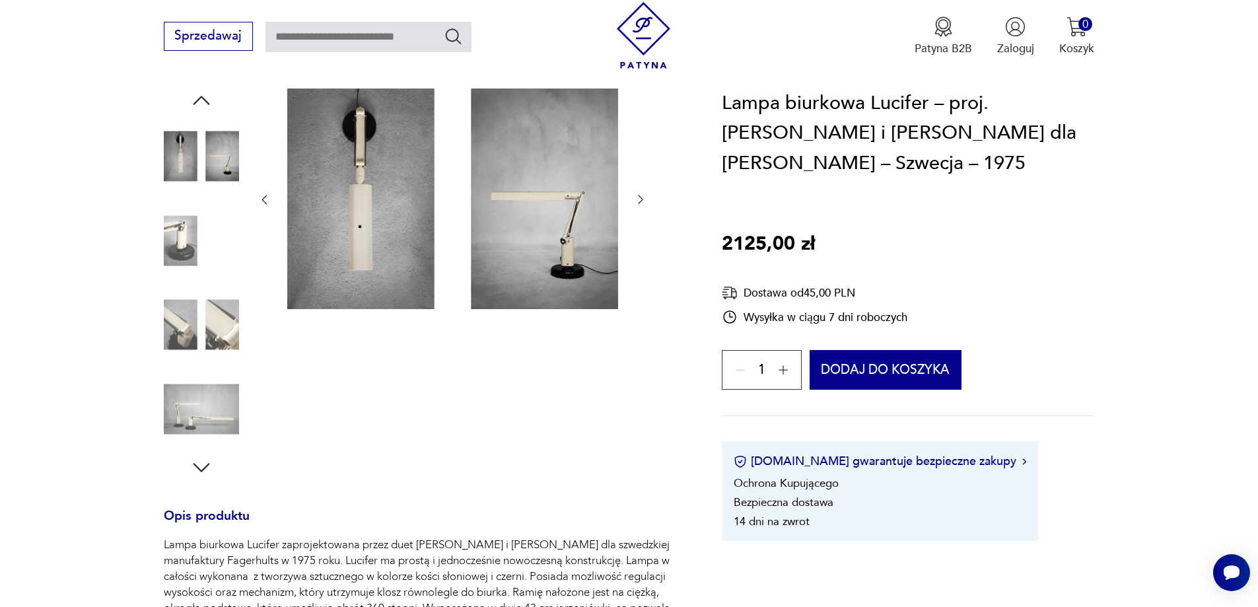
click at [639, 194] on icon "button" at bounding box center [640, 199] width 13 height 13
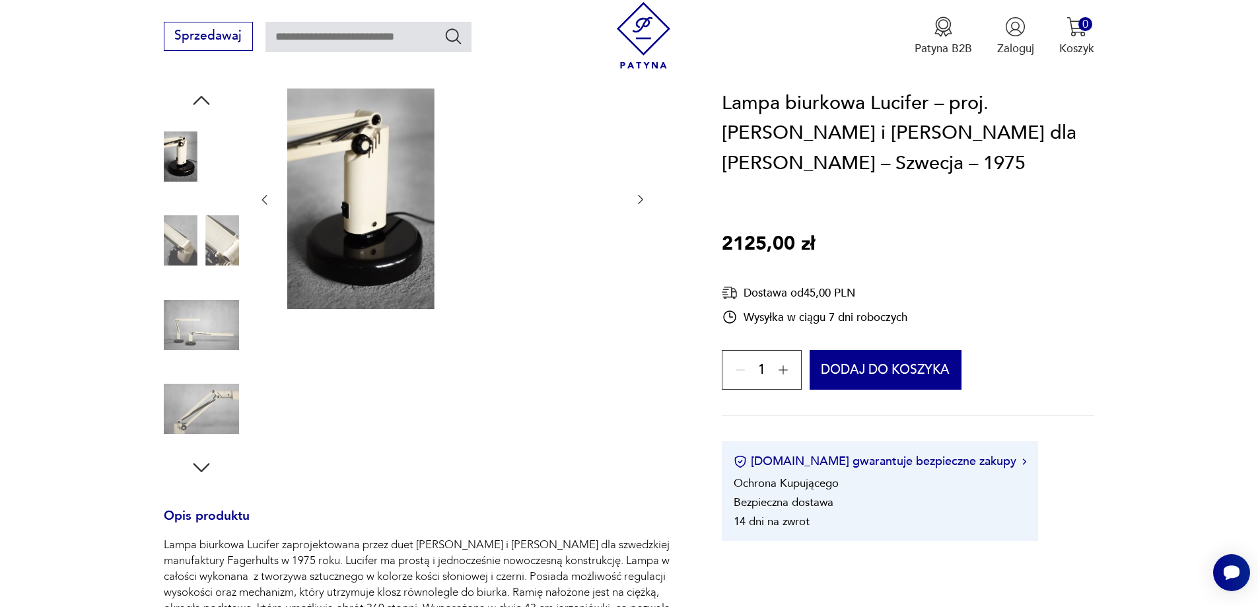
click at [637, 199] on icon "button" at bounding box center [640, 199] width 13 height 13
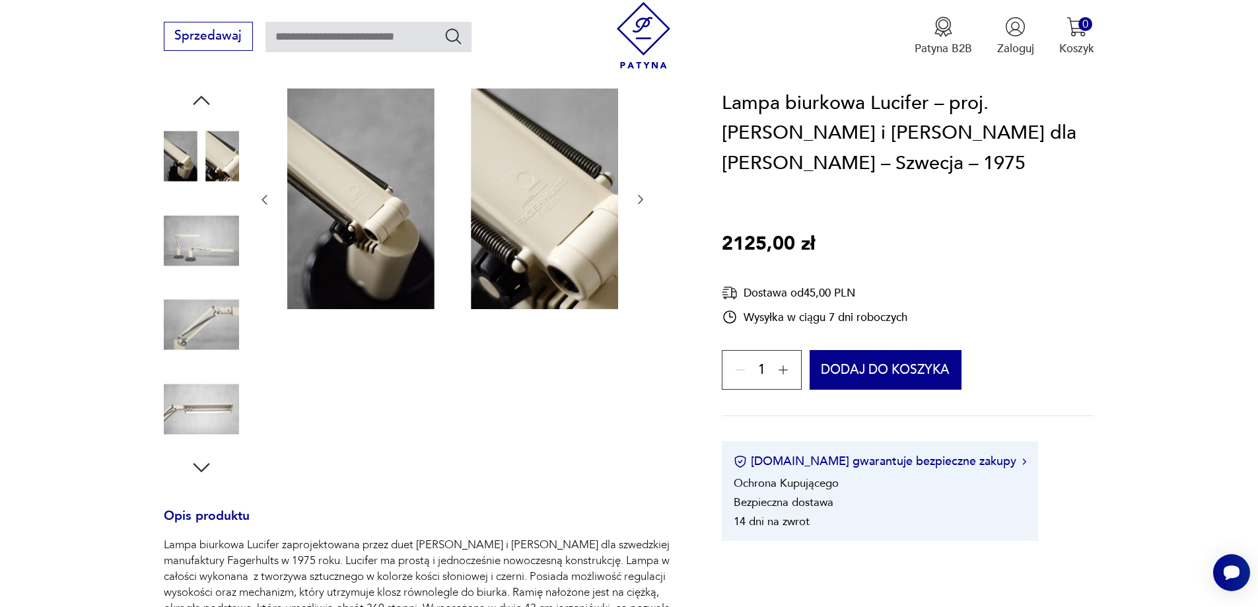
click at [637, 199] on icon "button" at bounding box center [640, 199] width 13 height 13
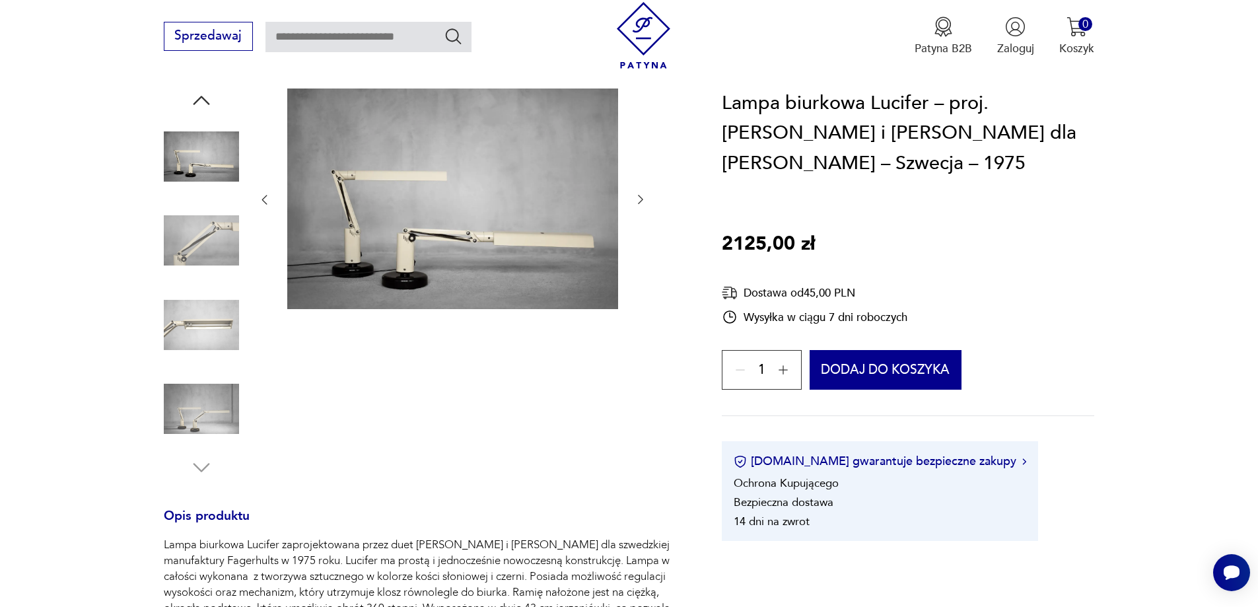
click at [637, 199] on icon "button" at bounding box center [640, 199] width 13 height 13
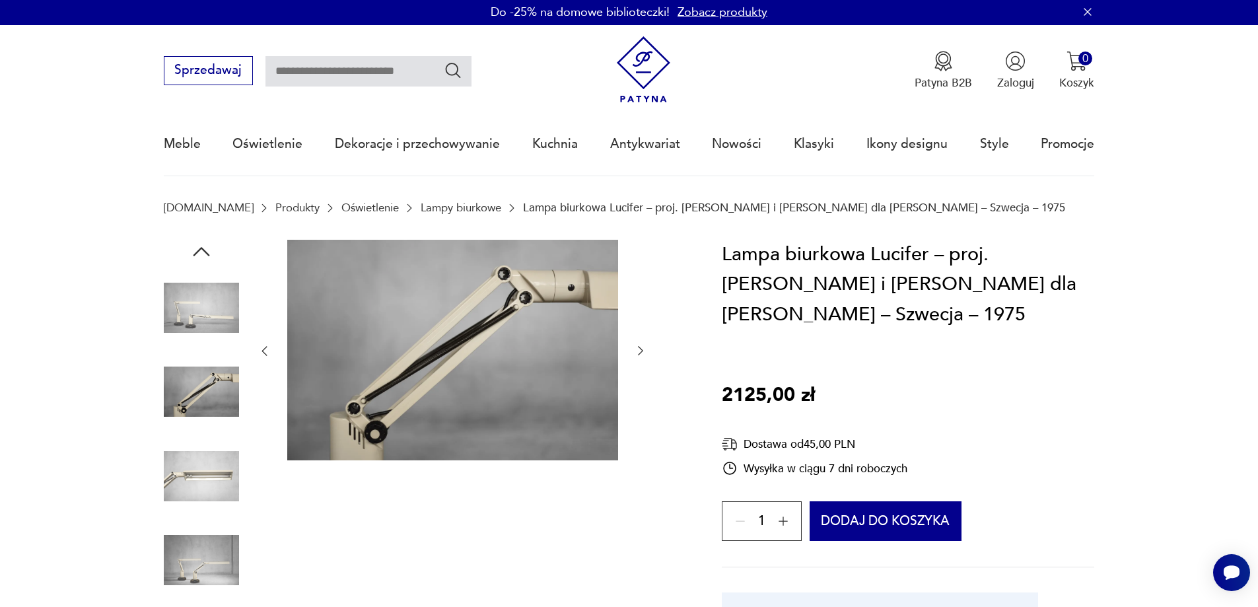
scroll to position [1, 0]
